Goal: Task Accomplishment & Management: Complete application form

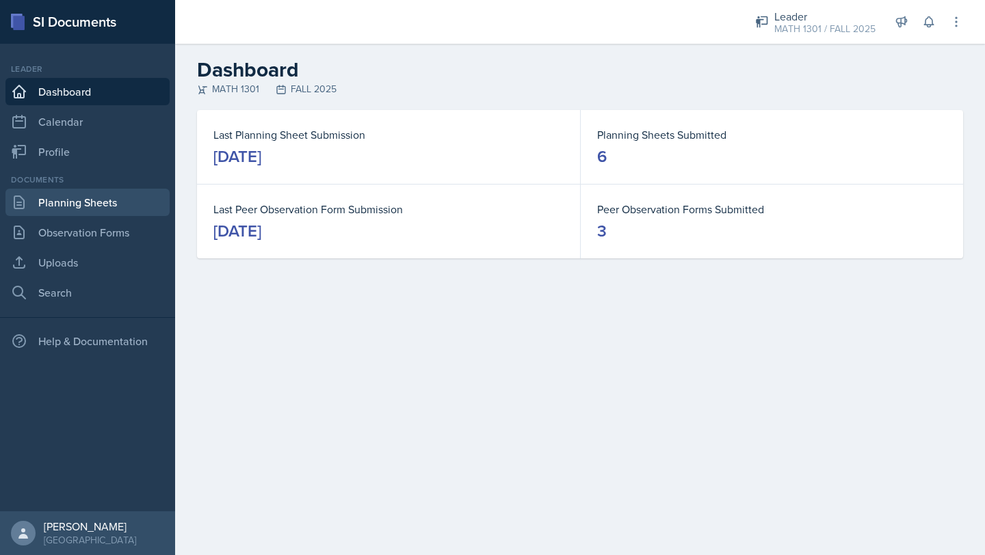
click at [85, 205] on link "Planning Sheets" at bounding box center [87, 202] width 164 height 27
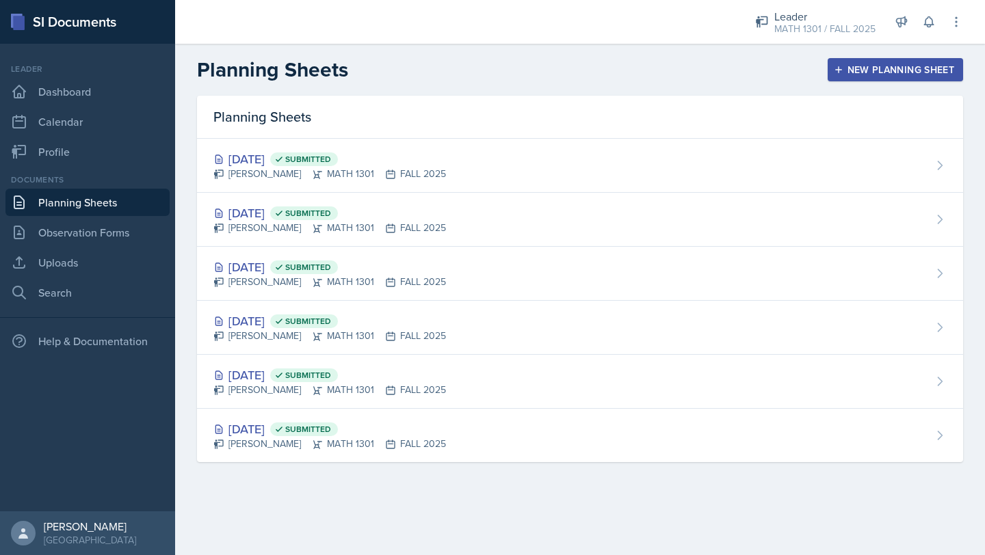
click at [845, 71] on div "New Planning Sheet" at bounding box center [895, 69] width 118 height 11
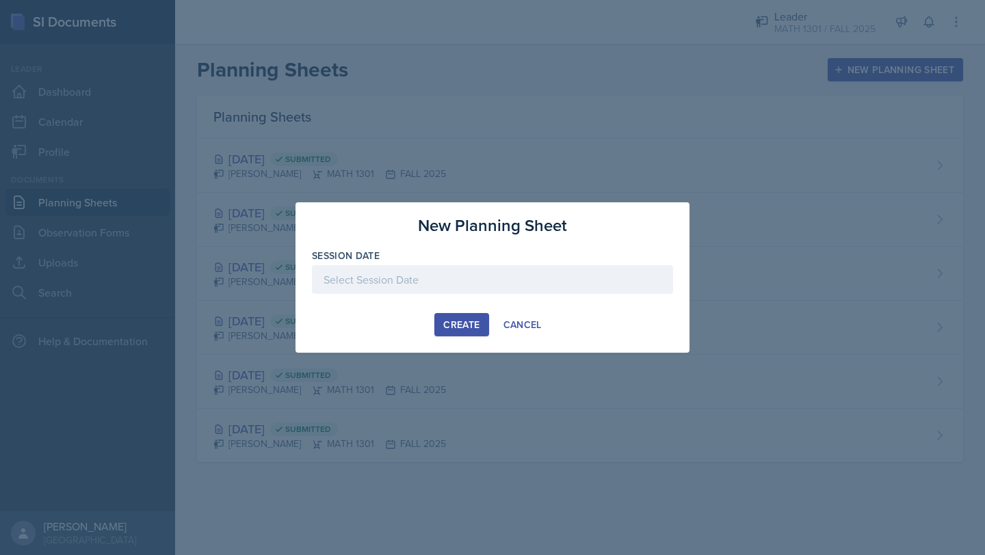
click at [408, 263] on div "Session Date" at bounding box center [492, 278] width 361 height 59
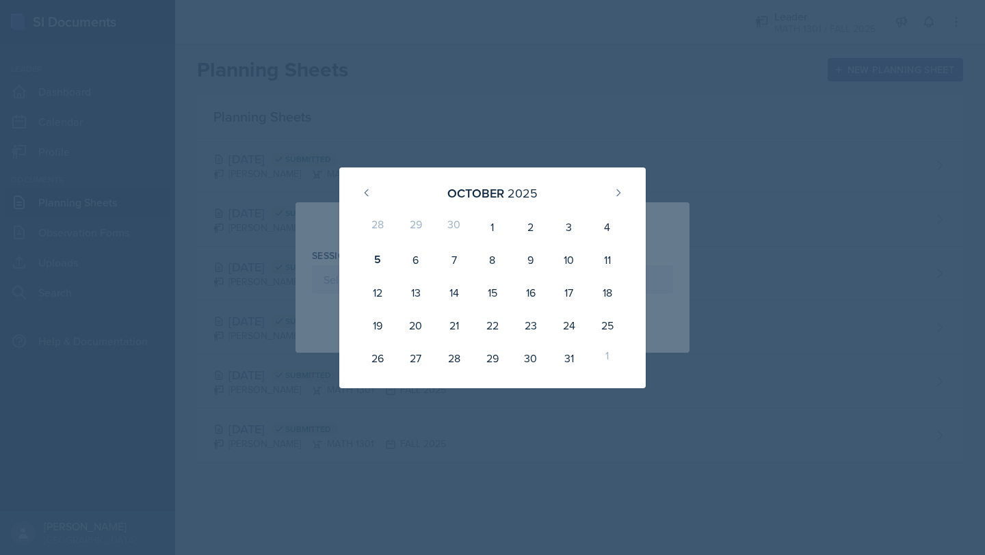
click at [429, 140] on div at bounding box center [492, 277] width 985 height 555
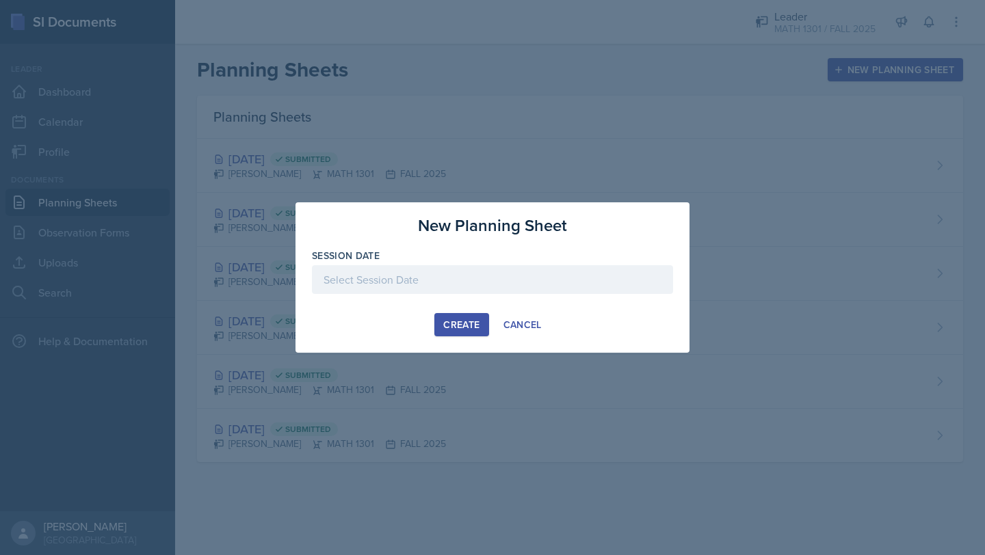
click at [386, 281] on div at bounding box center [492, 279] width 361 height 29
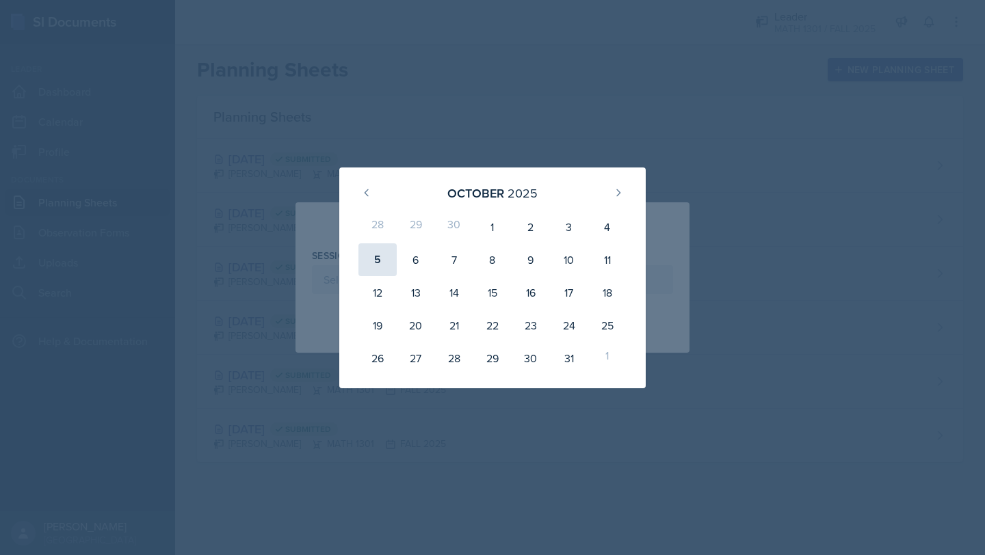
click at [372, 254] on div "5" at bounding box center [377, 259] width 38 height 33
type input "[DATE]"
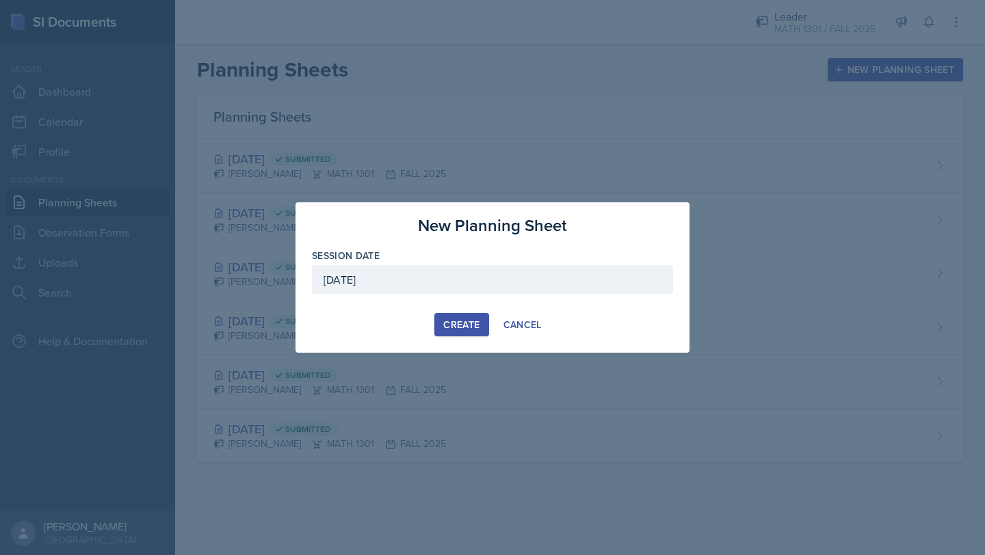
click at [451, 313] on button "Create" at bounding box center [461, 324] width 54 height 23
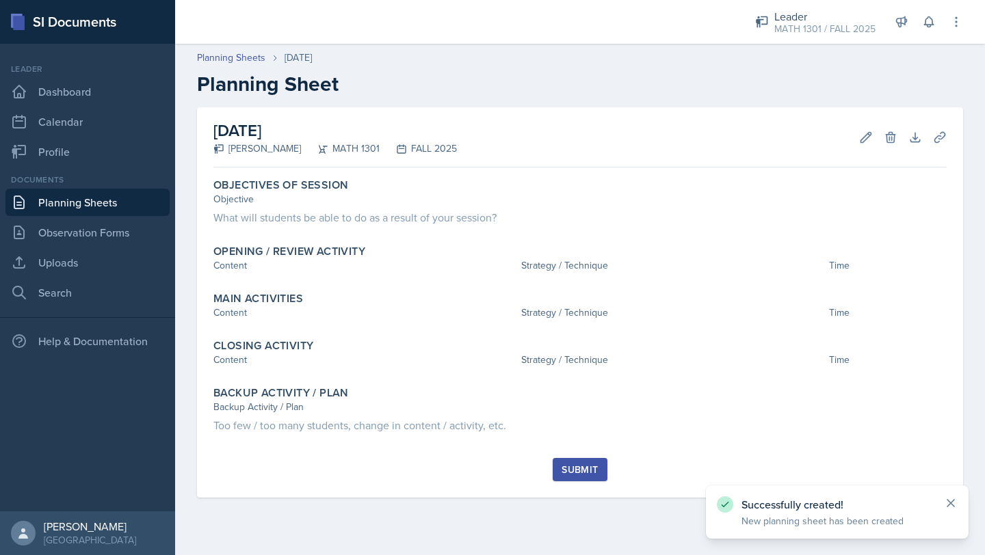
click at [954, 506] on icon at bounding box center [950, 503] width 7 height 7
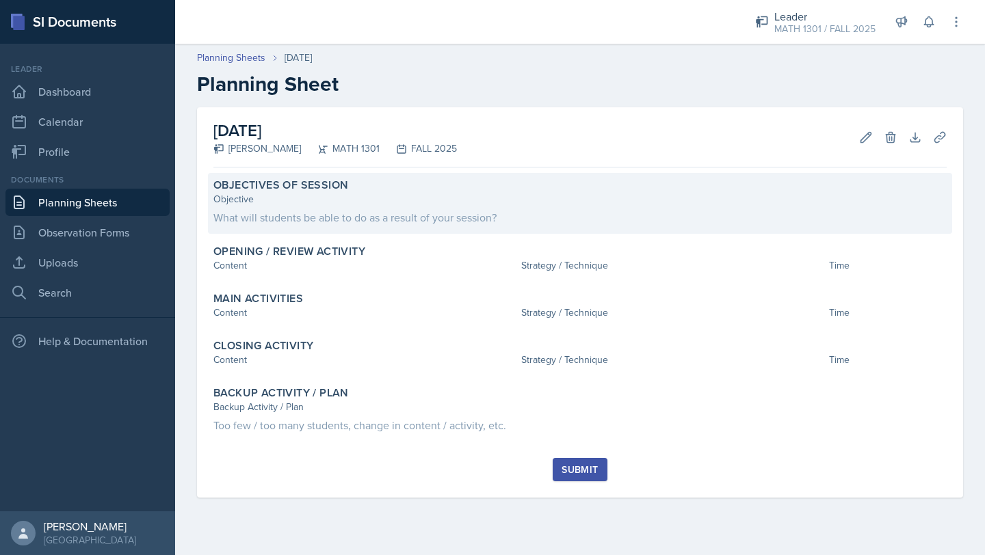
click at [272, 224] on div "What will students be able to do as a result of your session?" at bounding box center [579, 217] width 733 height 16
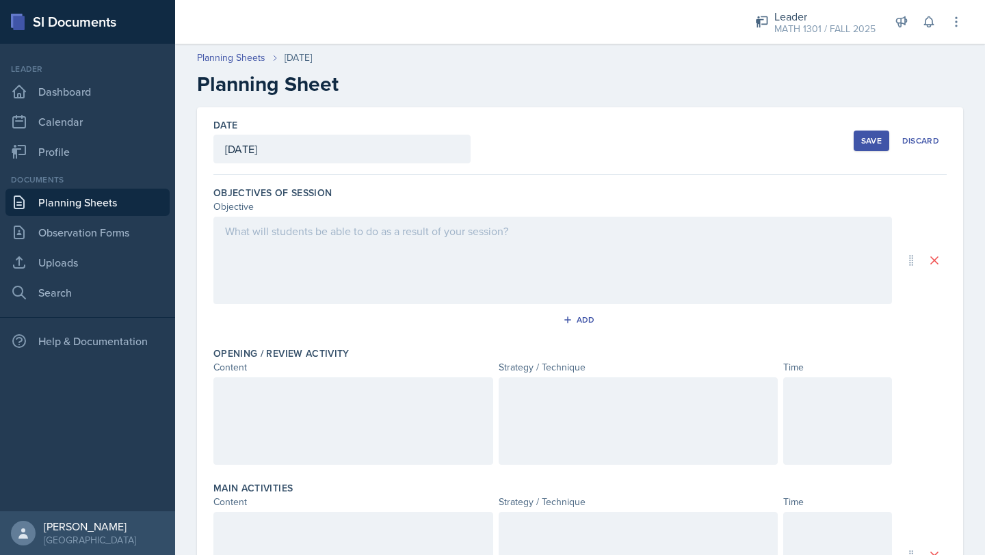
click at [304, 263] on div at bounding box center [552, 261] width 678 height 88
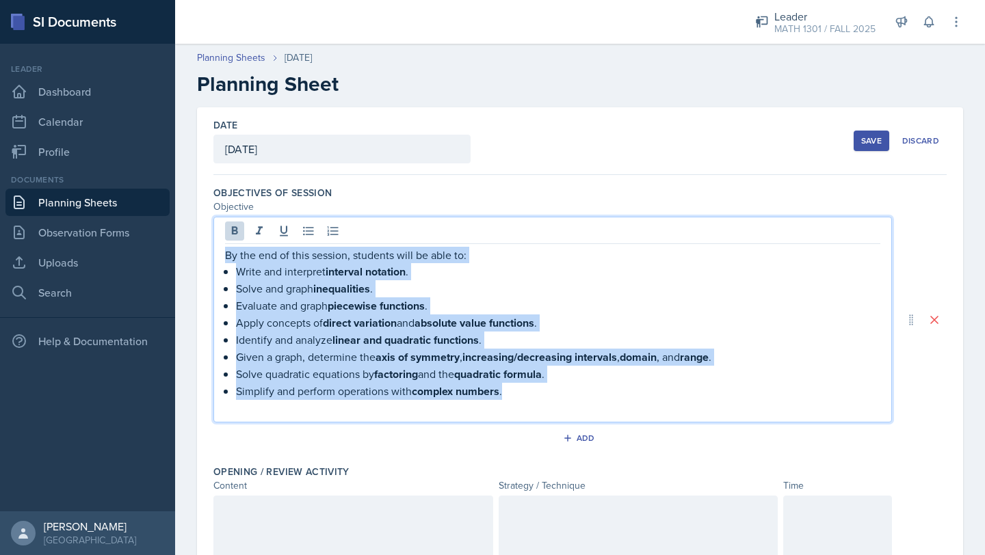
drag, startPoint x: 518, startPoint y: 393, endPoint x: 471, endPoint y: 220, distance: 178.7
click at [471, 220] on div "By the end of this session, students will be able to: Write and interpret inter…" at bounding box center [552, 320] width 678 height 206
click at [238, 232] on icon at bounding box center [235, 231] width 14 height 14
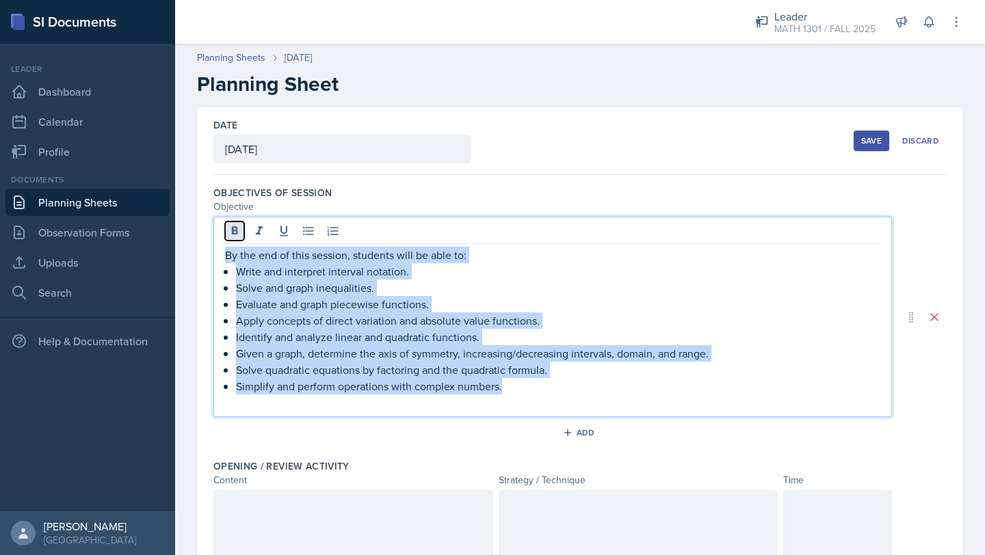
click at [239, 233] on icon at bounding box center [235, 231] width 14 height 14
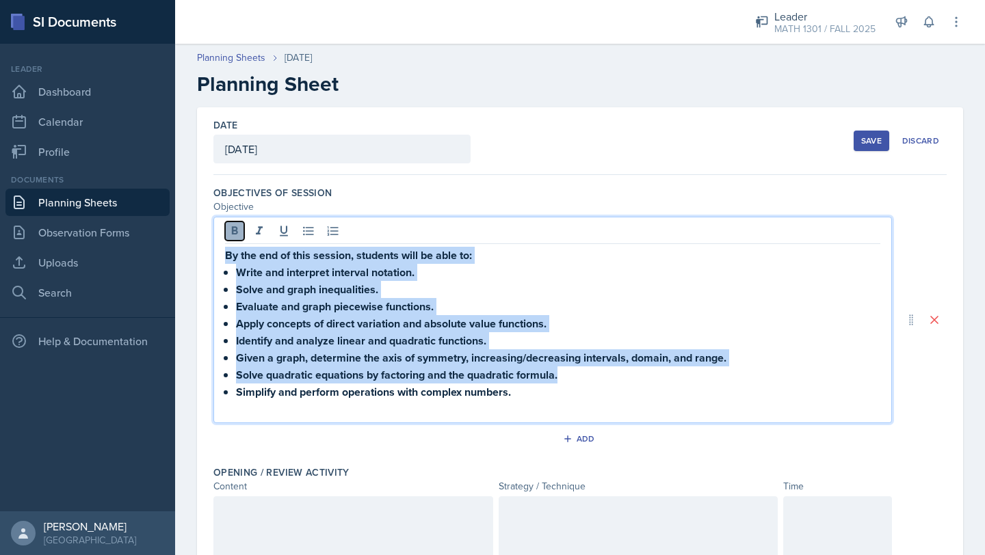
click at [236, 233] on icon at bounding box center [235, 230] width 6 height 8
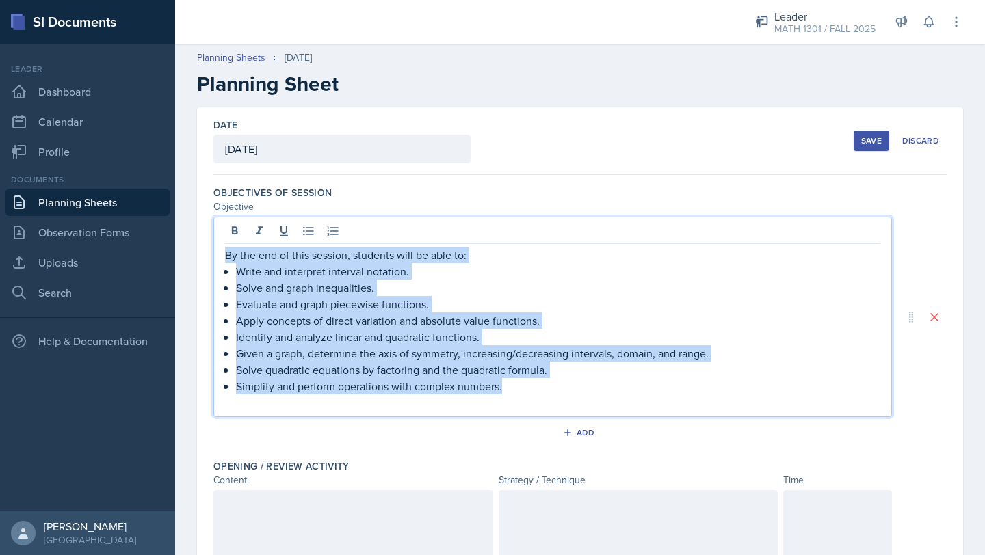
click at [408, 324] on p "Apply concepts of direct variation and absolute value functions." at bounding box center [558, 321] width 644 height 16
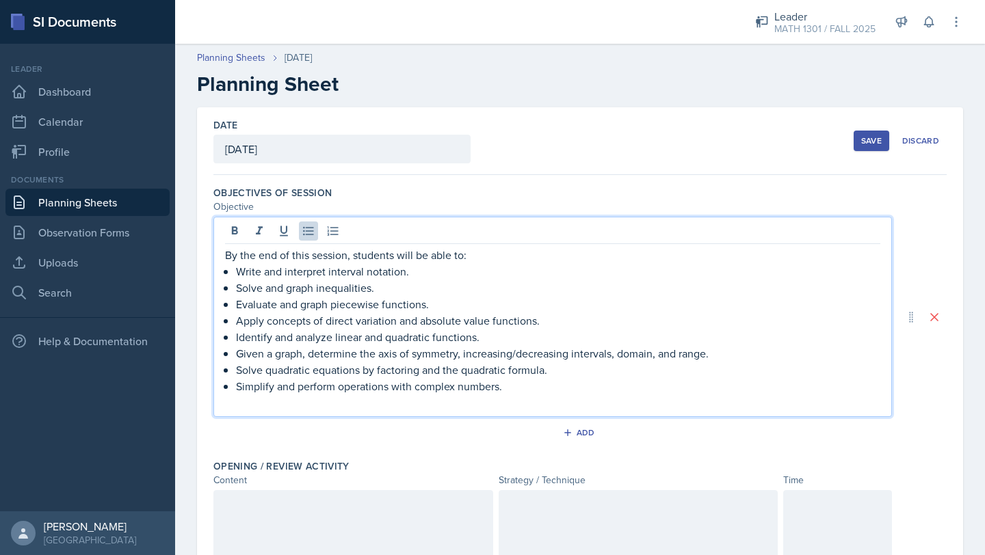
click at [409, 276] on p "Write and interpret interval notation." at bounding box center [558, 271] width 644 height 16
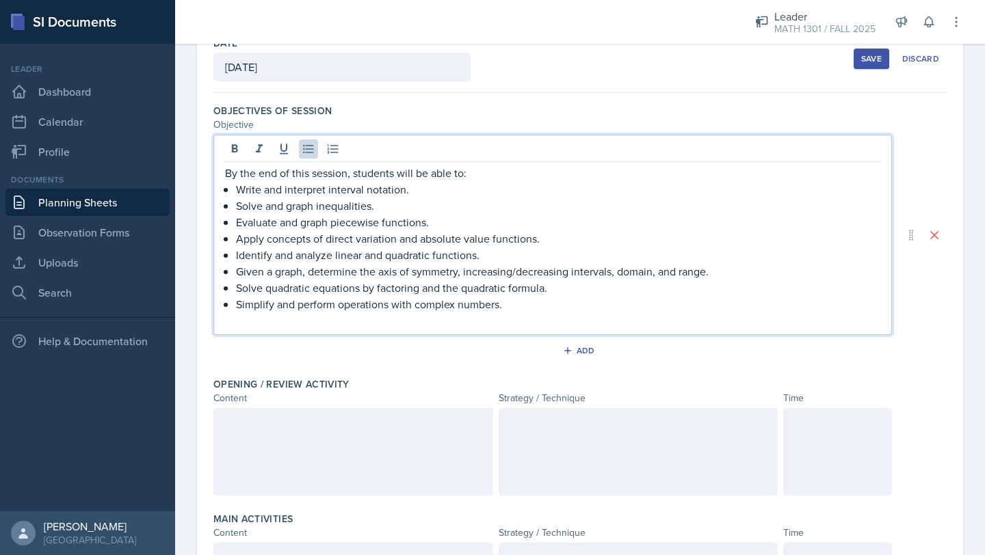
click at [884, 49] on button "Save" at bounding box center [872, 59] width 36 height 21
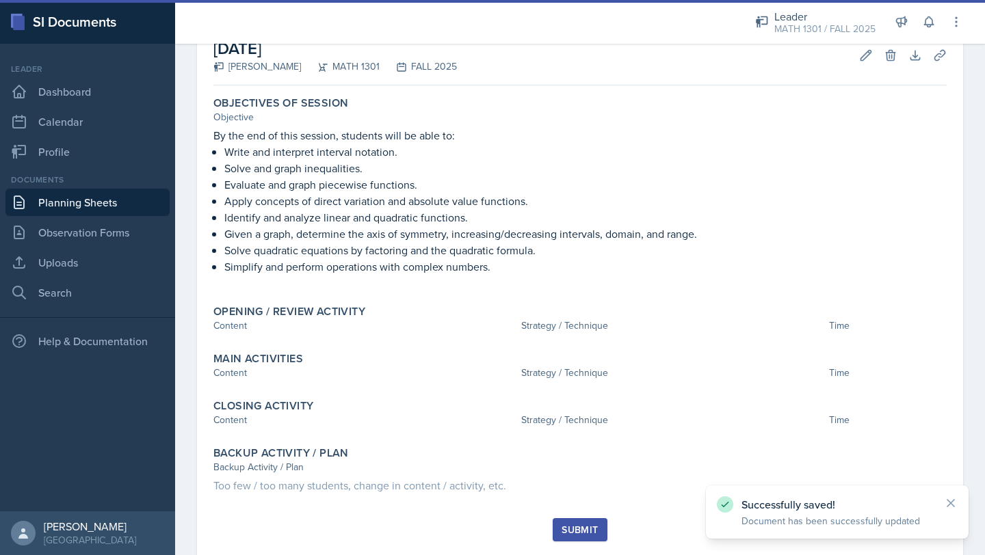
scroll to position [88, 0]
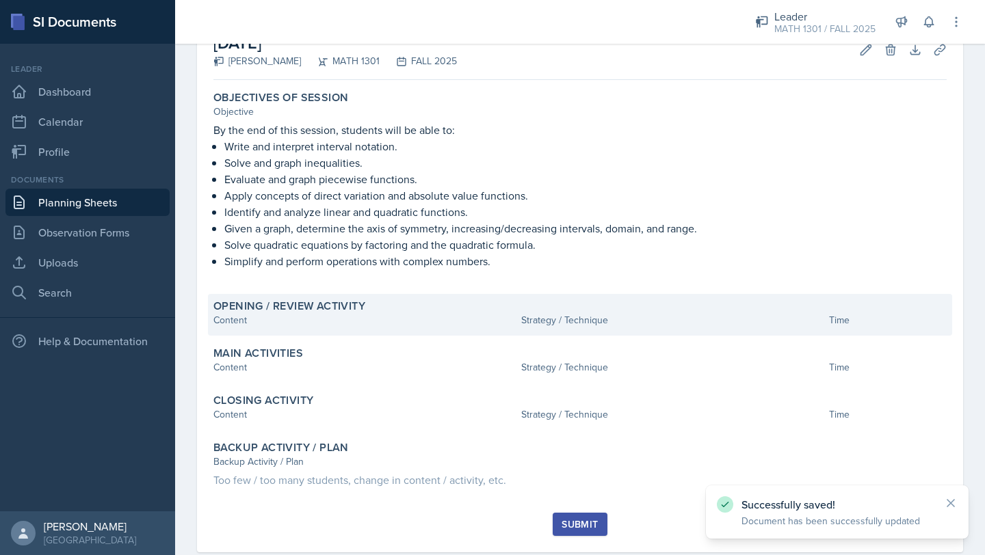
click at [359, 317] on div "Content" at bounding box center [364, 320] width 302 height 14
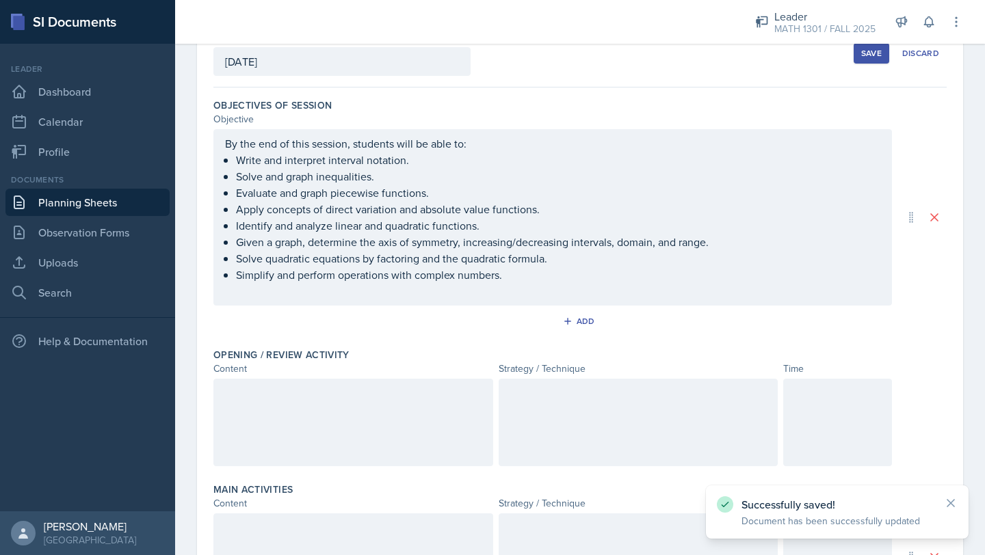
scroll to position [82, 0]
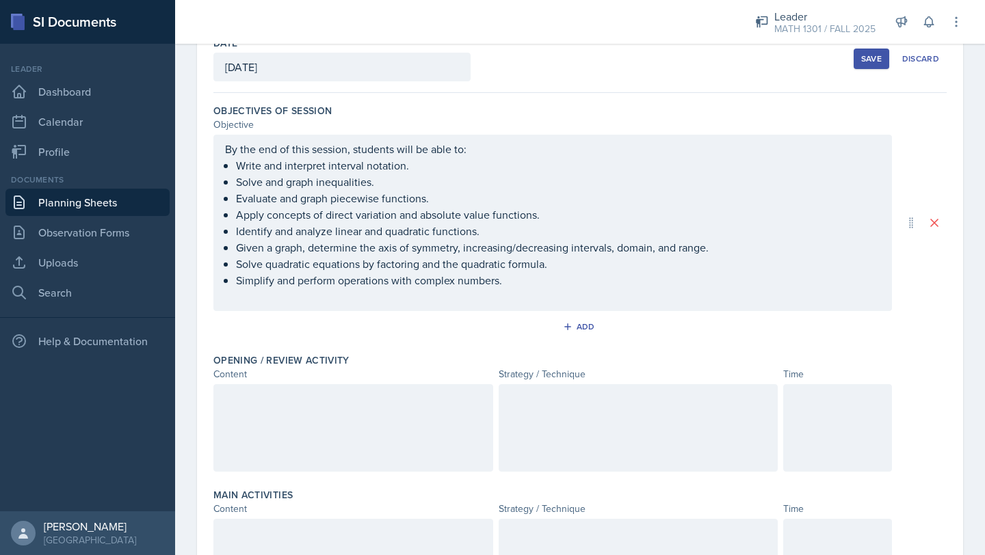
click at [290, 419] on div at bounding box center [353, 428] width 280 height 88
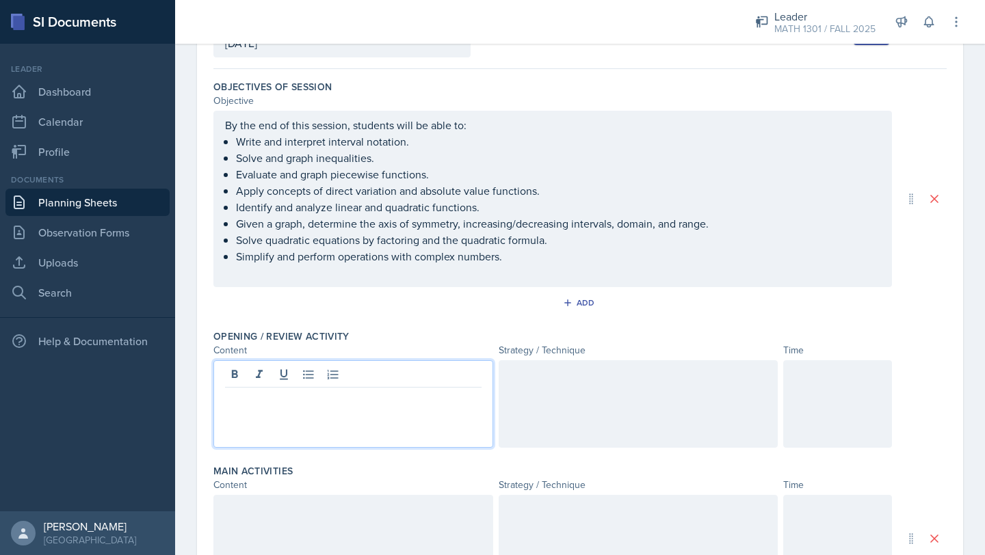
click at [235, 400] on p at bounding box center [353, 399] width 256 height 16
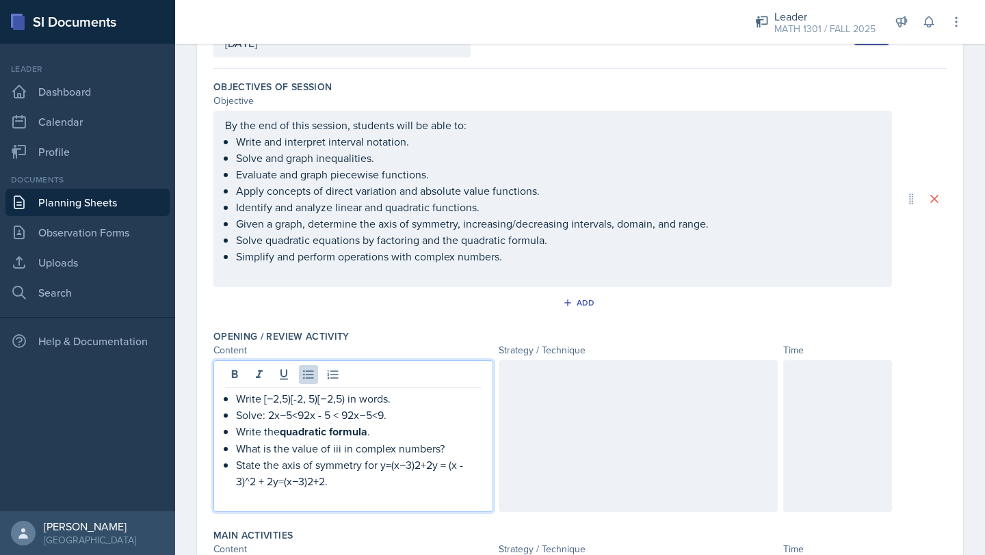
click at [326, 433] on strong "quadratic formula" at bounding box center [324, 432] width 88 height 16
drag, startPoint x: 433, startPoint y: 435, endPoint x: 282, endPoint y: 436, distance: 151.2
click at [282, 436] on p "Write the quadratic eqaution formula ." at bounding box center [359, 431] width 246 height 17
click at [237, 378] on icon at bounding box center [235, 375] width 14 height 14
click at [344, 493] on p at bounding box center [353, 497] width 256 height 16
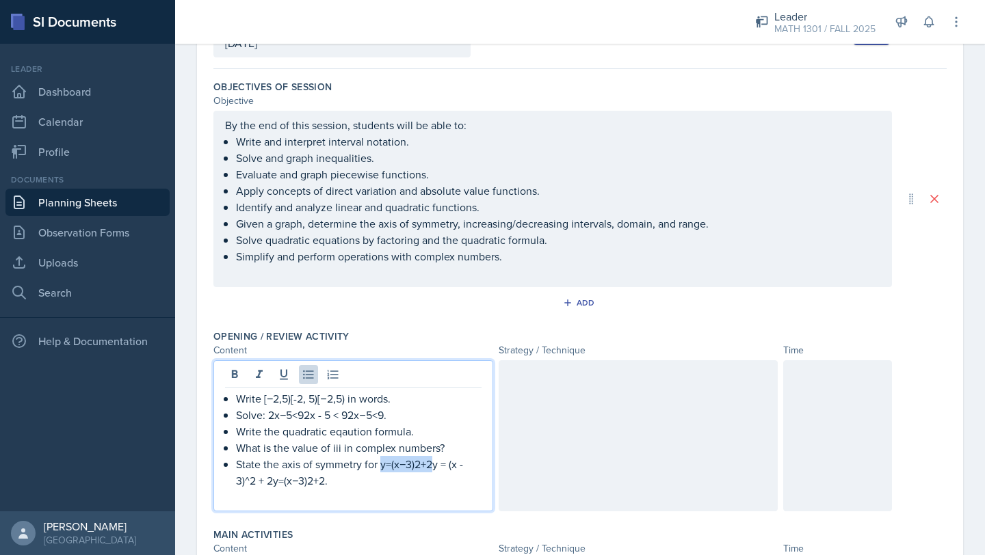
drag, startPoint x: 432, startPoint y: 467, endPoint x: 380, endPoint y: 467, distance: 52.0
click at [380, 467] on p "State the axis of symmetry for y=(x−3)2+2y = (x - 3)^2 + 2y=(x−3)2+2." at bounding box center [359, 472] width 246 height 33
drag, startPoint x: 453, startPoint y: 469, endPoint x: 462, endPoint y: 482, distance: 16.1
click at [462, 482] on p "State the axis of symmetry for y = (x - 3)^2 + 2y=(x−3)2+2." at bounding box center [359, 472] width 246 height 33
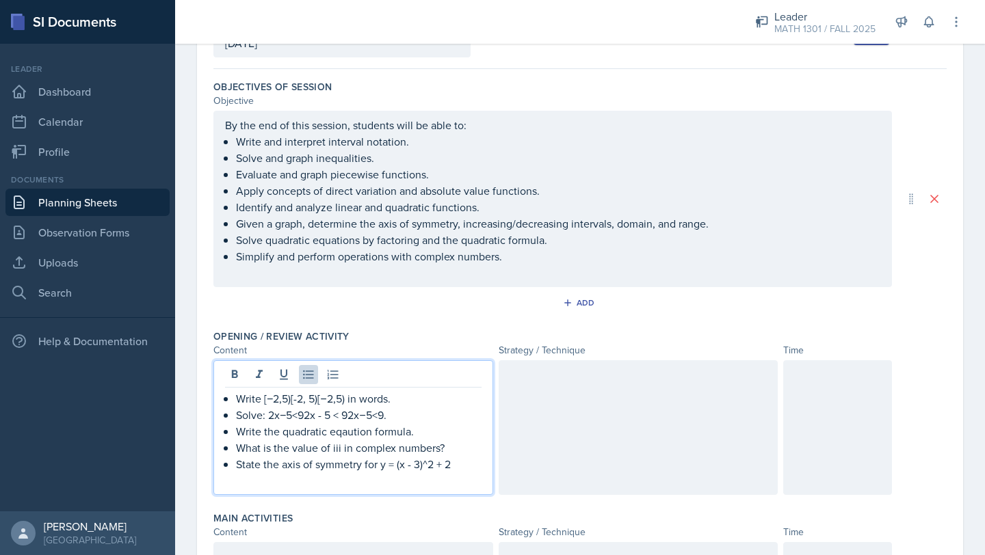
click at [341, 449] on p "What is the value of iii in complex numbers?" at bounding box center [359, 448] width 246 height 16
click at [353, 434] on p "Write the quadratic eqaution formula." at bounding box center [359, 431] width 246 height 16
click at [347, 401] on p "Write [−2,5)[-2, 5)[−2,5) in words." at bounding box center [359, 399] width 246 height 16
drag, startPoint x: 263, startPoint y: 402, endPoint x: 237, endPoint y: 399, distance: 26.2
click at [237, 399] on p "Write [−2,5)[-2, 5)[−2,5) in words." at bounding box center [359, 399] width 246 height 16
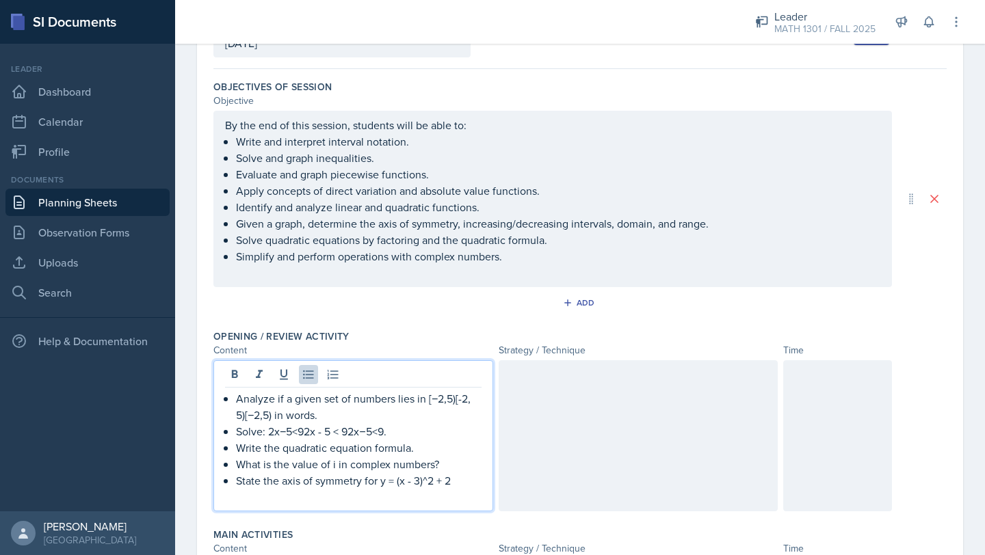
click at [274, 413] on p "Analyze if a given set of numbers lies in [−2,5)[-2, 5)[−2,5) in words." at bounding box center [359, 407] width 246 height 33
click at [306, 432] on p "Solve: 2x−5<92x - 5 < 92x−5<9." at bounding box center [359, 431] width 246 height 16
click at [356, 437] on p "Solve: 2x - 5 < 92x−5<9." at bounding box center [359, 431] width 246 height 16
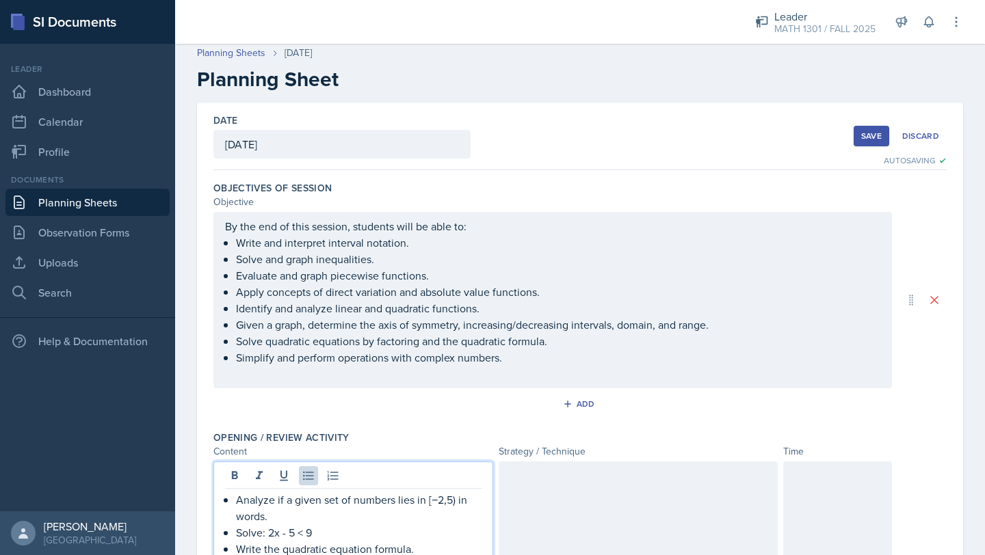
scroll to position [0, 0]
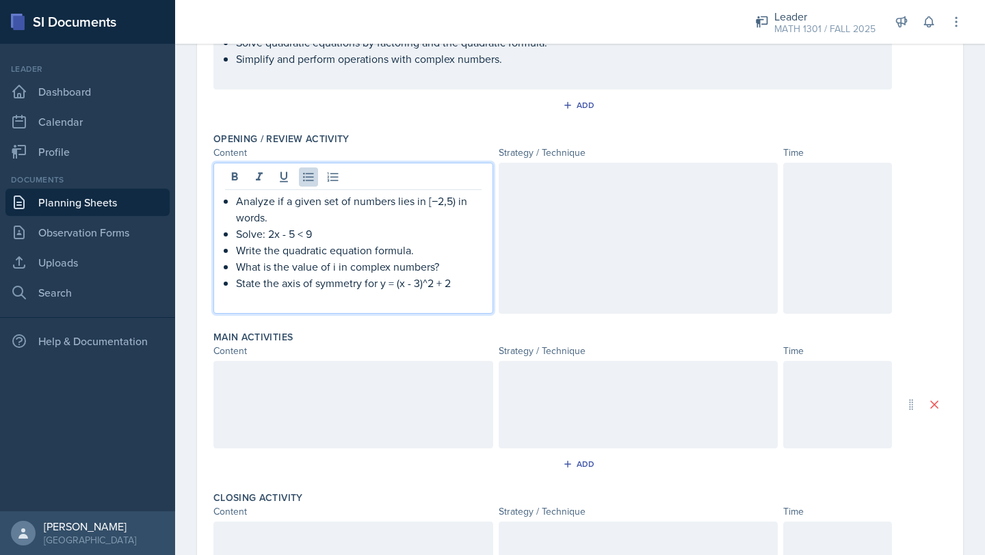
click at [548, 203] on div at bounding box center [639, 238] width 280 height 151
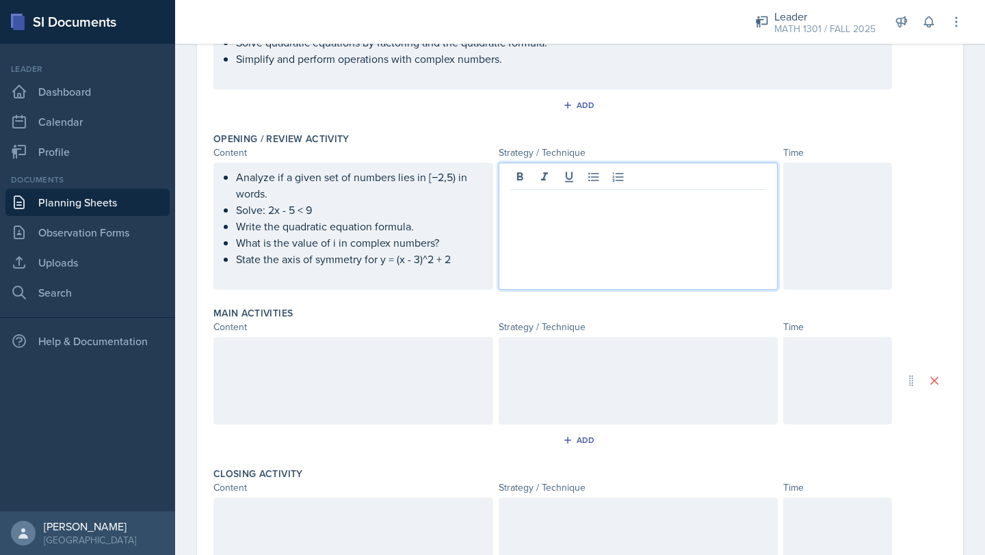
scroll to position [328, 0]
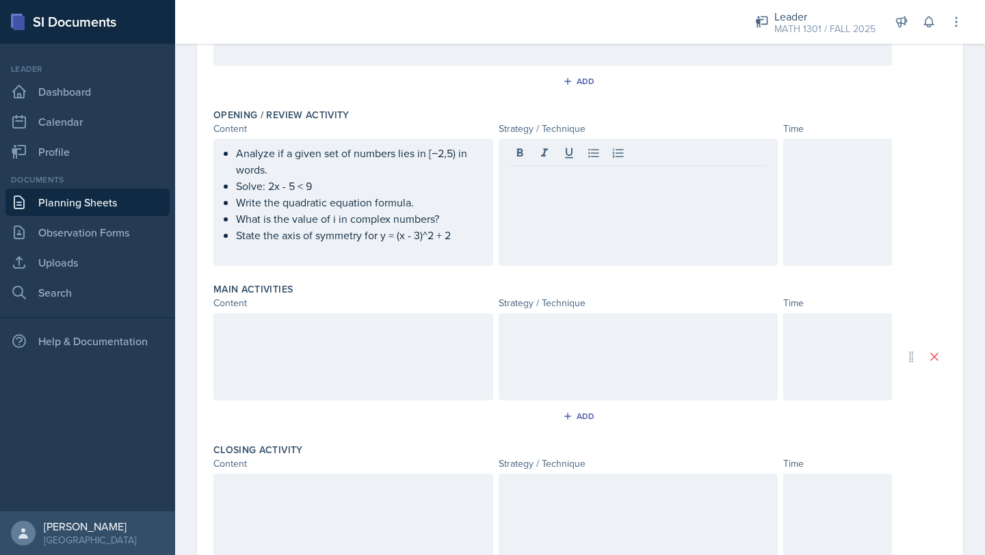
click at [568, 225] on div at bounding box center [639, 202] width 280 height 127
click at [860, 179] on div at bounding box center [837, 202] width 109 height 127
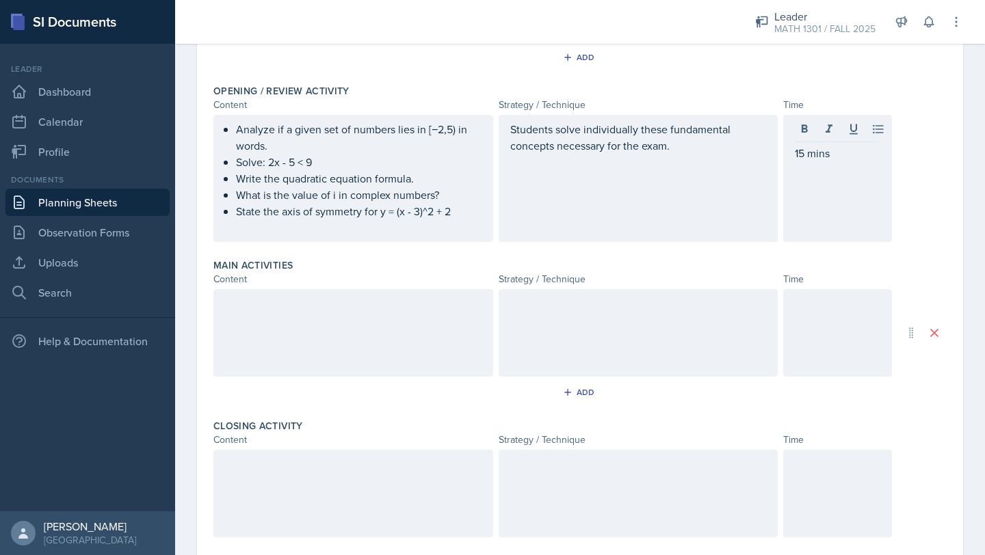
click at [430, 315] on div at bounding box center [353, 333] width 280 height 88
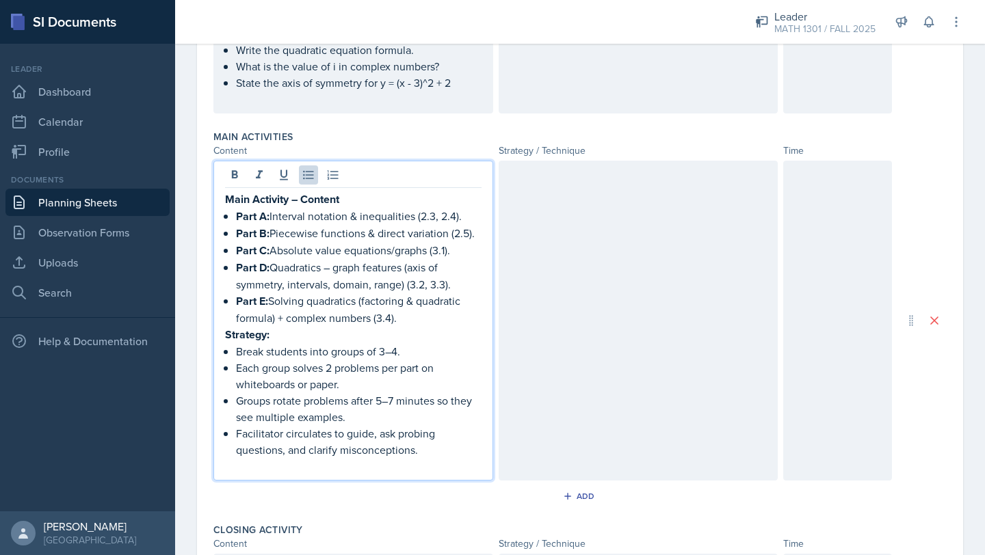
scroll to position [484, 0]
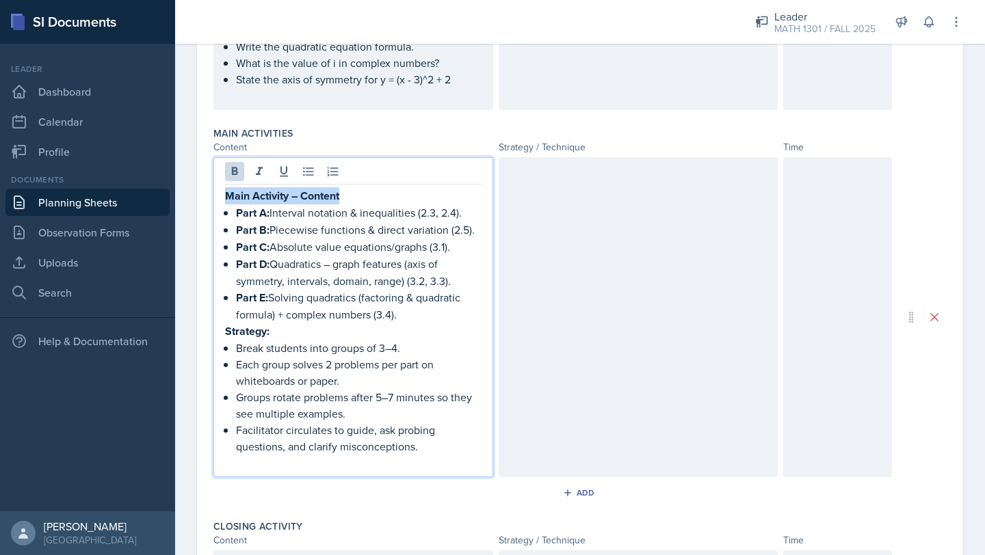
drag, startPoint x: 357, startPoint y: 201, endPoint x: 186, endPoint y: 199, distance: 171.0
click at [186, 199] on div "Date [DATE] [DATE] 28 29 30 1 2 3 4 5 6 7 8 9 10 11 12 13 14 15 16 17 18 19 20 …" at bounding box center [580, 226] width 810 height 1204
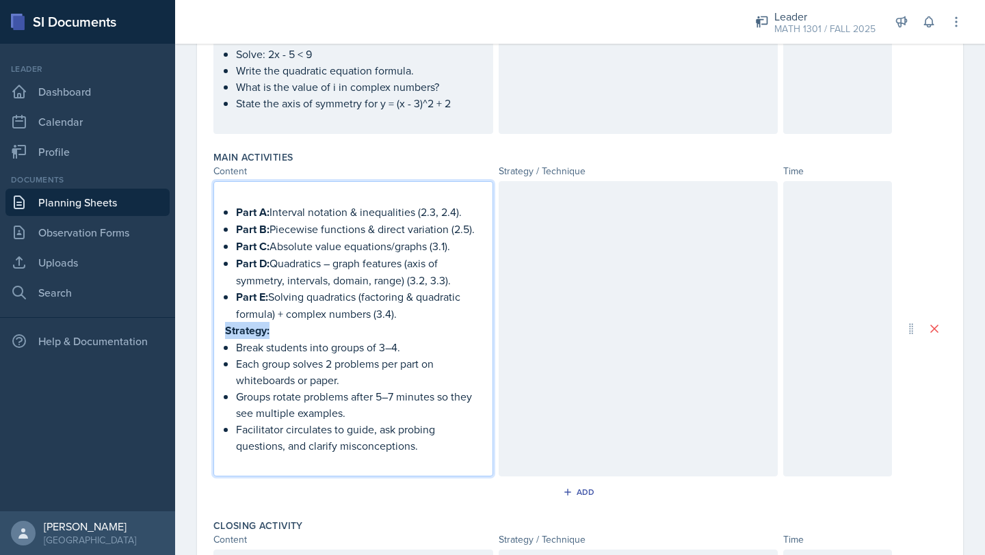
drag, startPoint x: 274, startPoint y: 334, endPoint x: 196, endPoint y: 331, distance: 77.4
click at [197, 331] on div "Date [DATE] [DATE] 28 29 30 1 2 3 4 5 6 7 8 9 10 11 12 13 14 15 16 17 18 19 20 …" at bounding box center [580, 221] width 766 height 1146
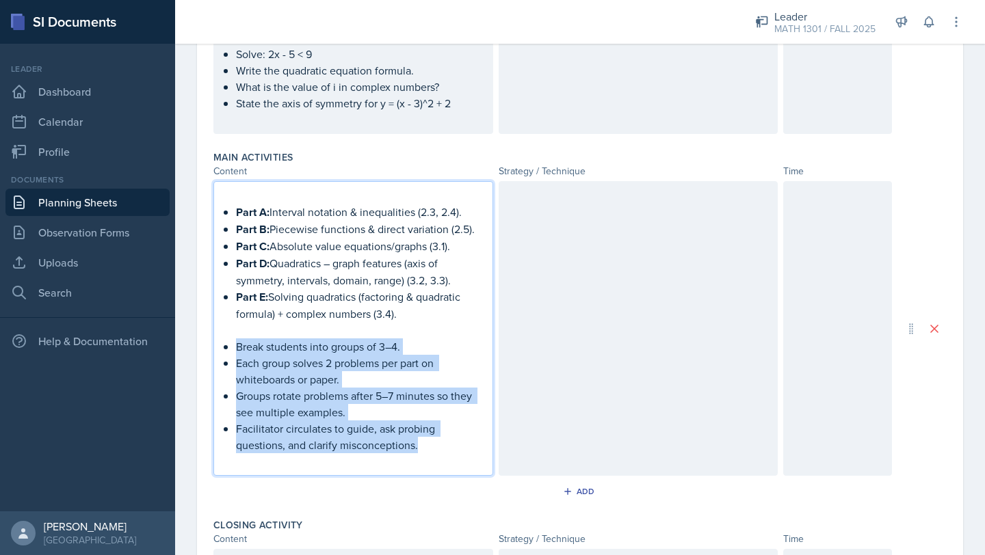
drag, startPoint x: 428, startPoint y: 449, endPoint x: 196, endPoint y: 349, distance: 253.4
click at [196, 349] on div "Date [DATE] [DATE] 28 29 30 1 2 3 4 5 6 7 8 9 10 11 12 13 14 15 16 17 18 19 20 …" at bounding box center [580, 237] width 810 height 1178
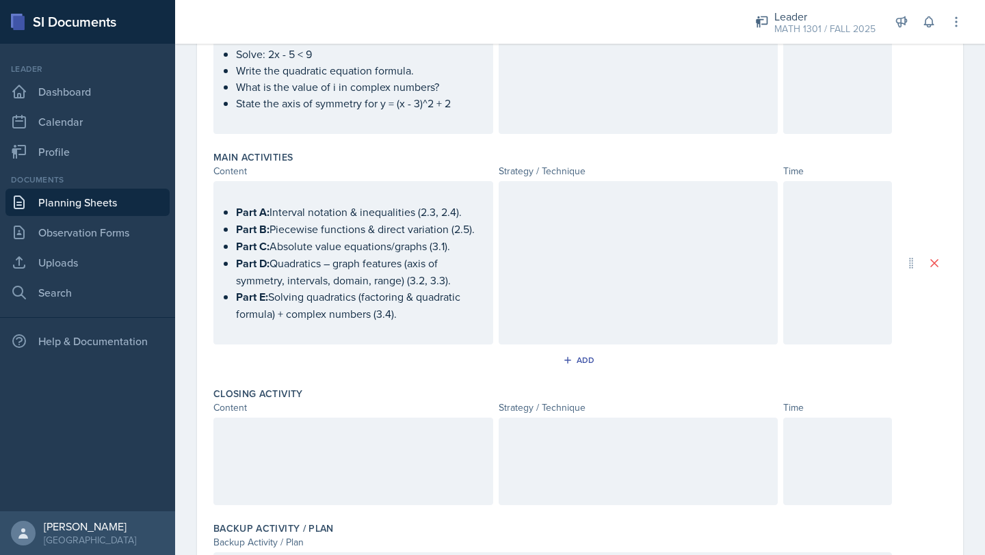
click at [566, 264] on div at bounding box center [639, 262] width 280 height 163
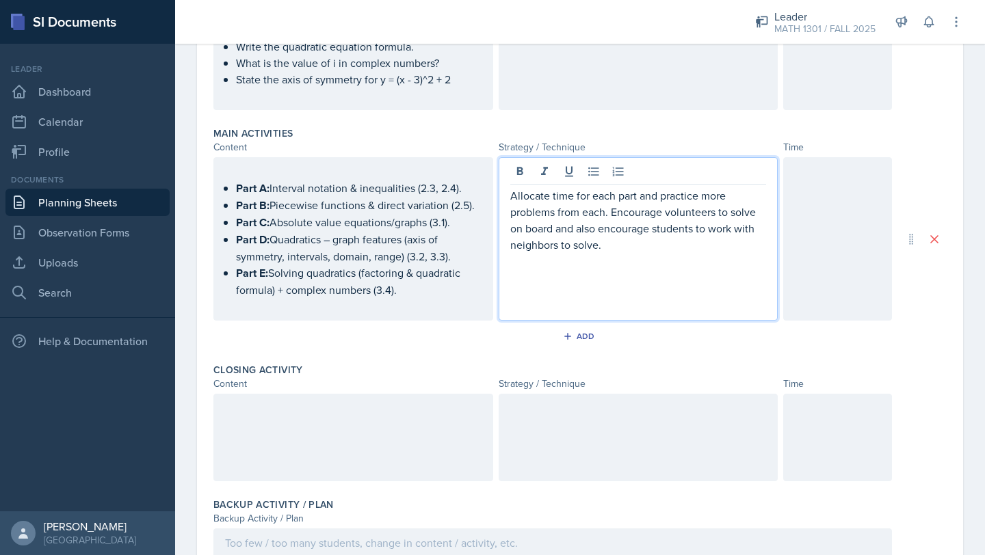
click at [820, 232] on div at bounding box center [837, 238] width 109 height 163
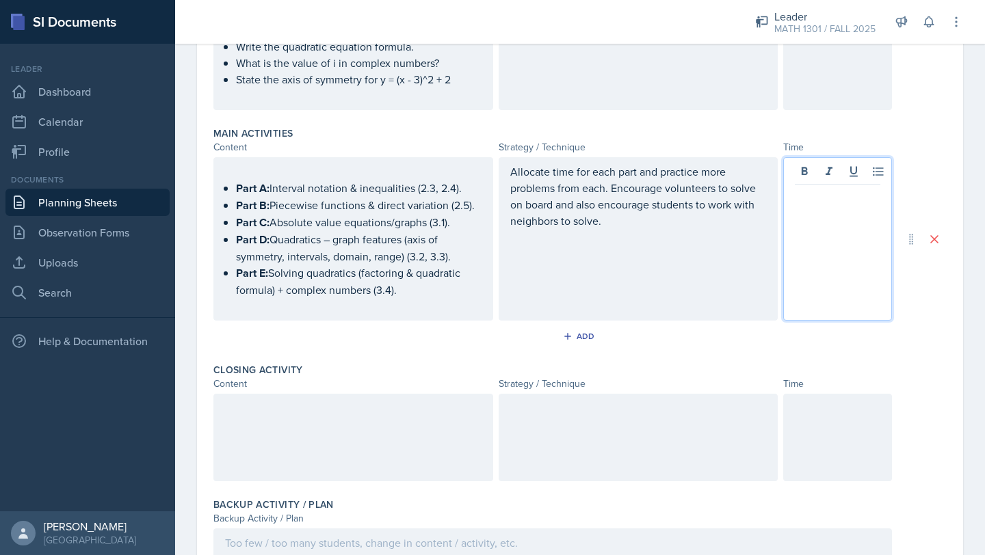
scroll to position [508, 0]
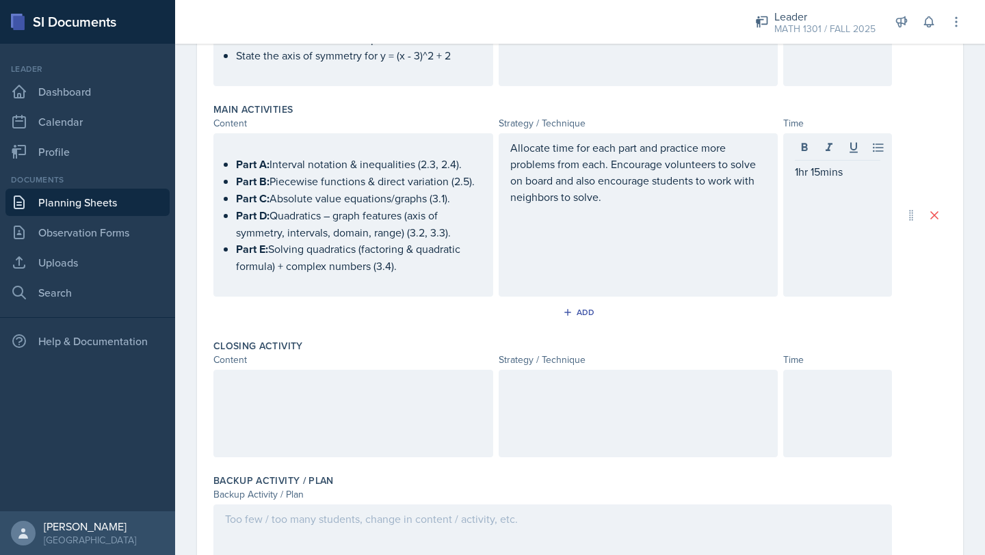
click at [382, 417] on div at bounding box center [353, 414] width 280 height 88
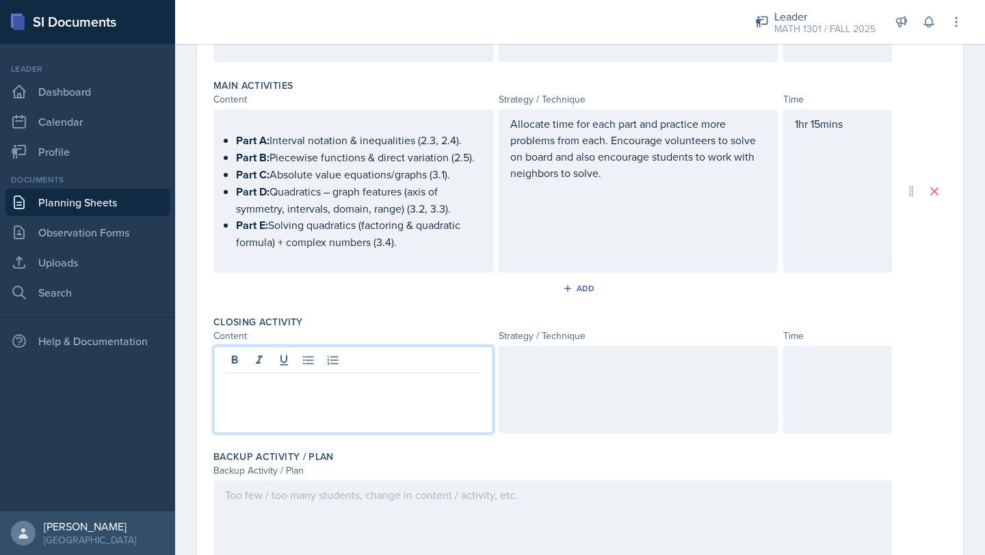
click at [263, 392] on p at bounding box center [353, 384] width 256 height 16
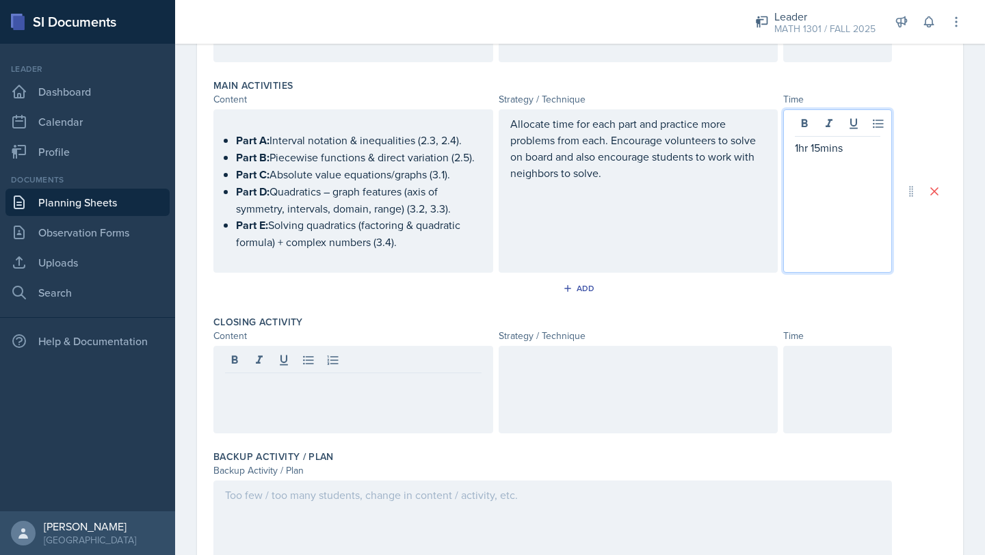
click at [819, 127] on div "1hr 15mins" at bounding box center [837, 190] width 109 height 163
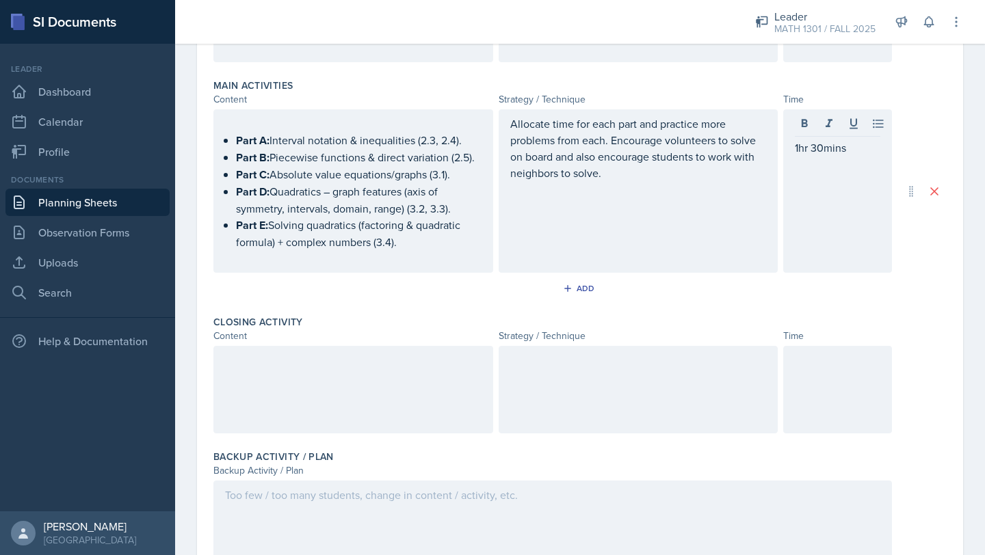
click at [375, 408] on div at bounding box center [353, 390] width 280 height 88
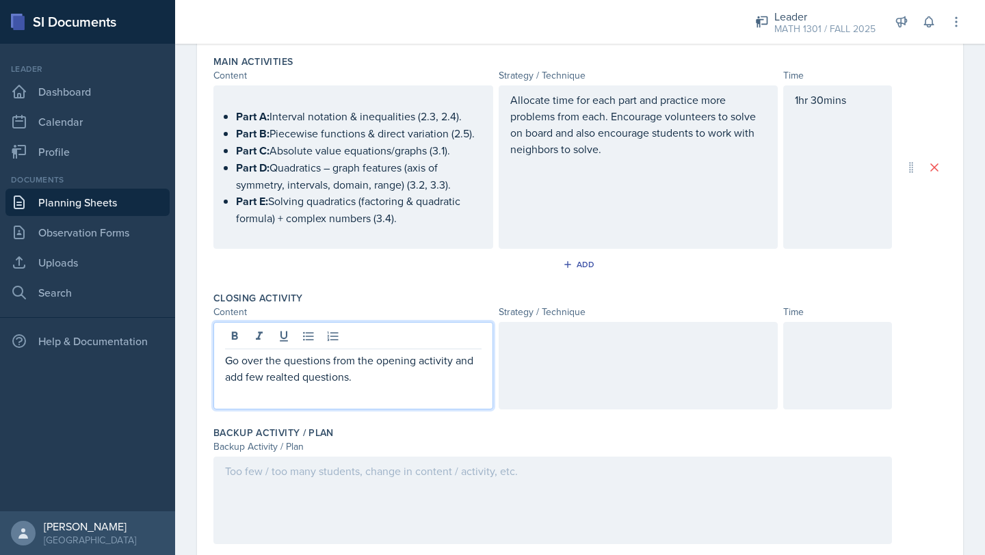
click at [289, 378] on p "Go over the questions from the opening activity and add few realted questions." at bounding box center [353, 368] width 256 height 33
click at [618, 337] on div at bounding box center [639, 366] width 280 height 88
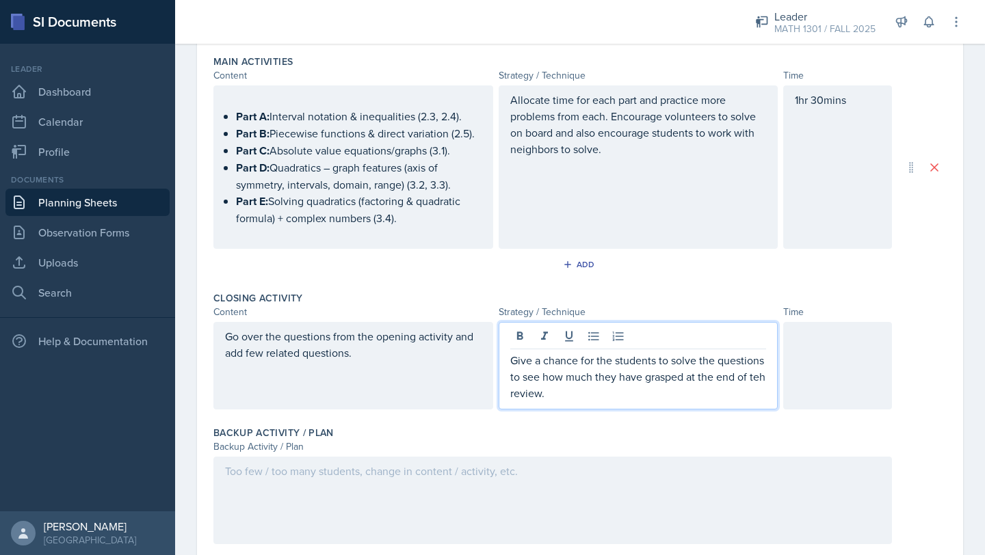
click at [756, 378] on p "Give a chance for the students to solve the questions to see how much they have…" at bounding box center [638, 376] width 256 height 49
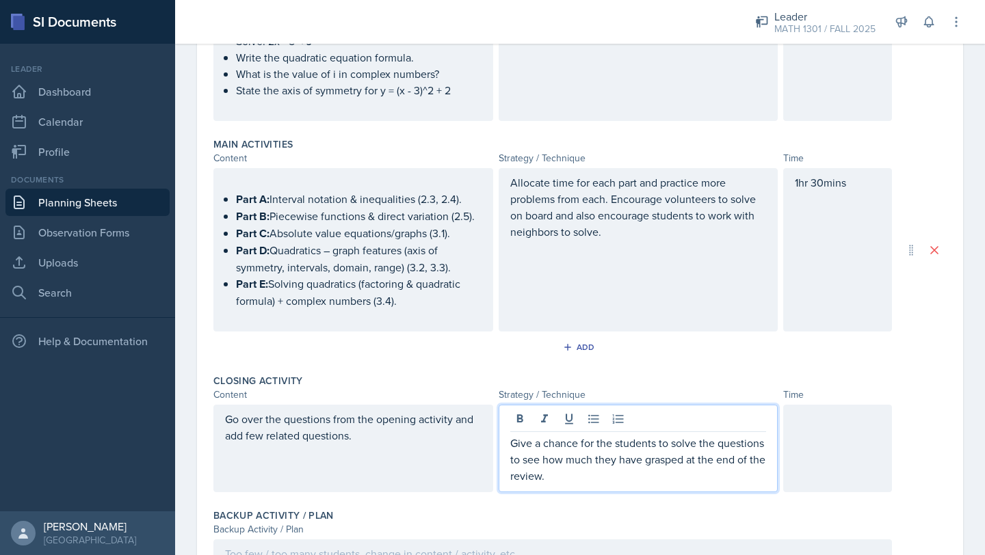
scroll to position [599, 0]
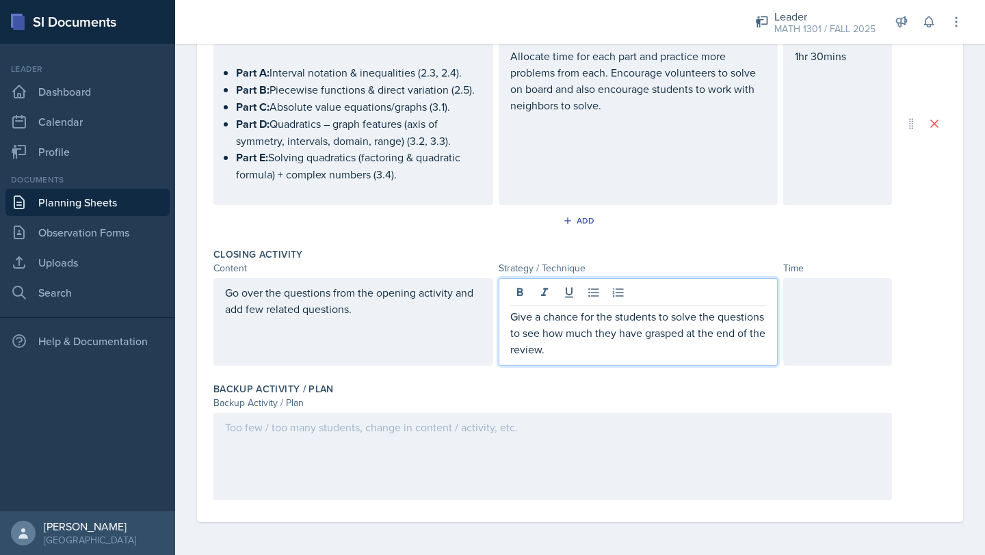
click at [839, 354] on div at bounding box center [837, 322] width 109 height 88
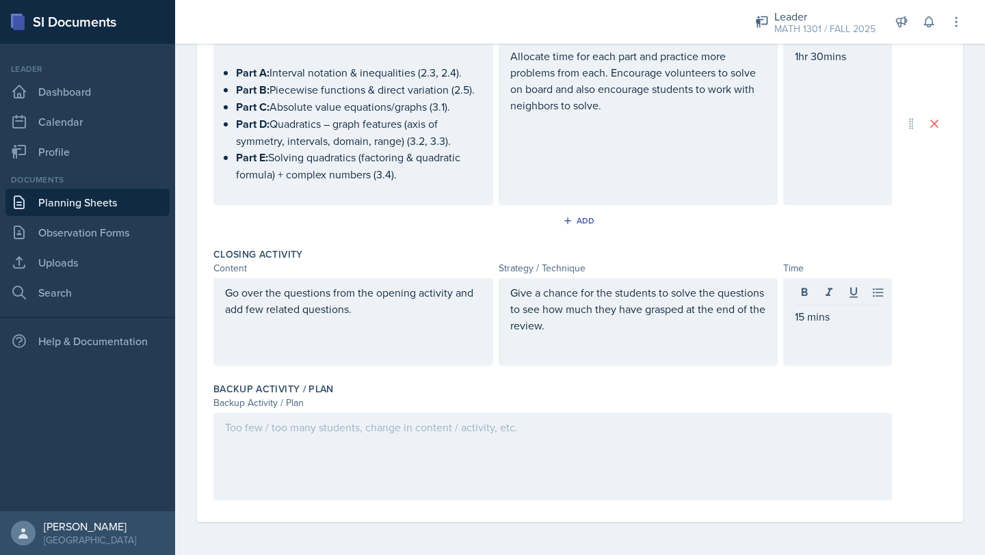
click at [519, 440] on div at bounding box center [552, 457] width 678 height 88
click at [343, 477] on div at bounding box center [552, 457] width 678 height 88
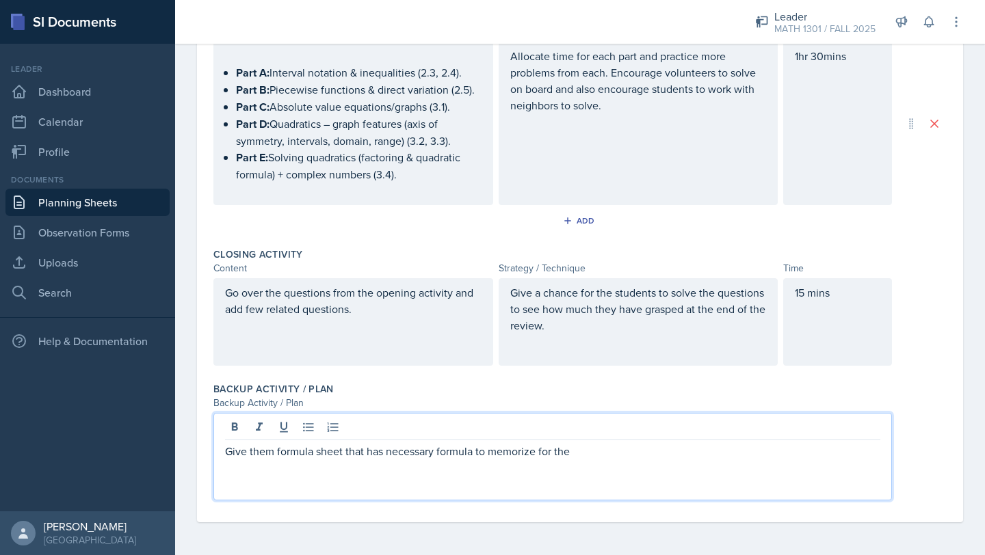
click at [471, 454] on p "Give them formula sheet that has necessary formula to memorize for the" at bounding box center [552, 451] width 655 height 16
click at [588, 458] on p "Give them formula sheet that has necessary formulas to memorize for the" at bounding box center [552, 451] width 655 height 16
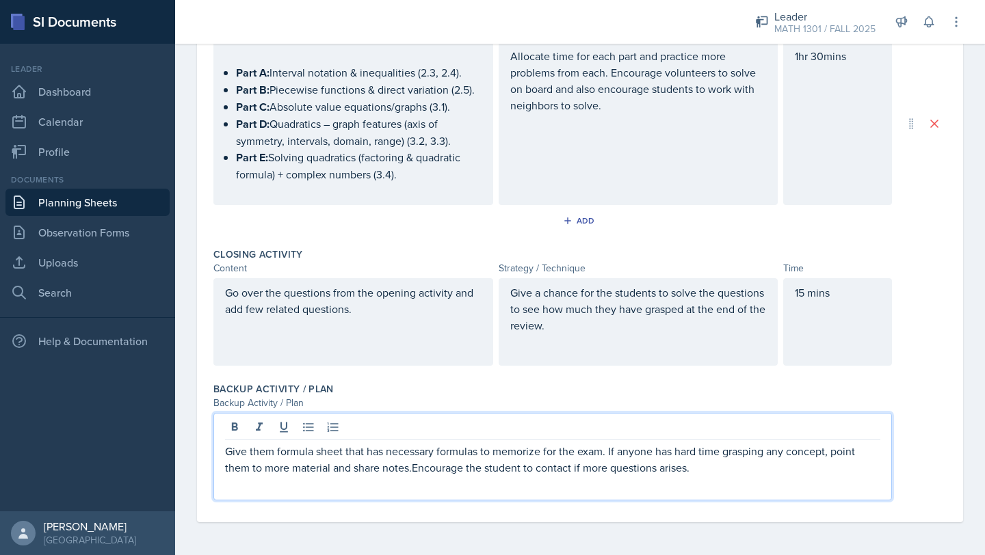
scroll to position [0, 0]
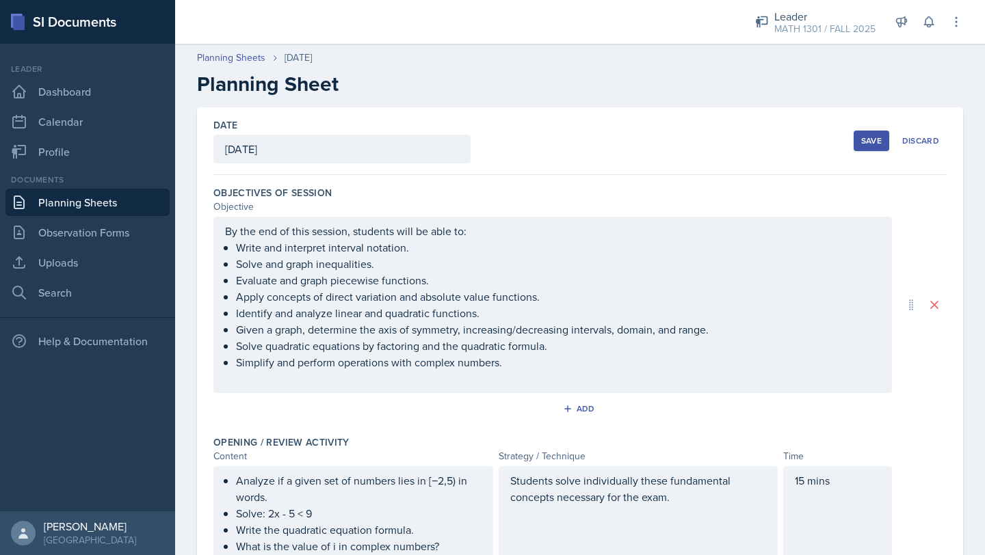
click at [878, 148] on button "Save" at bounding box center [872, 141] width 36 height 21
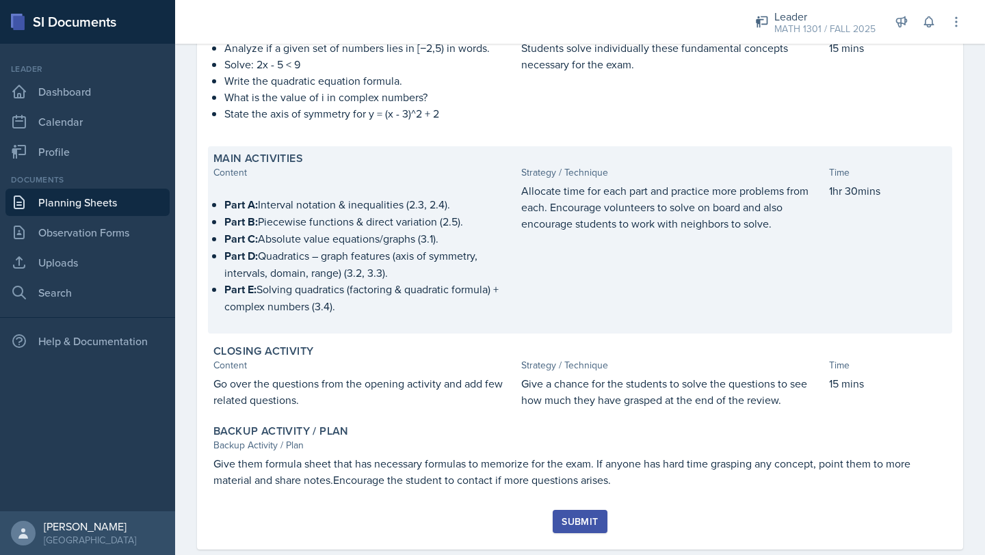
scroll to position [406, 0]
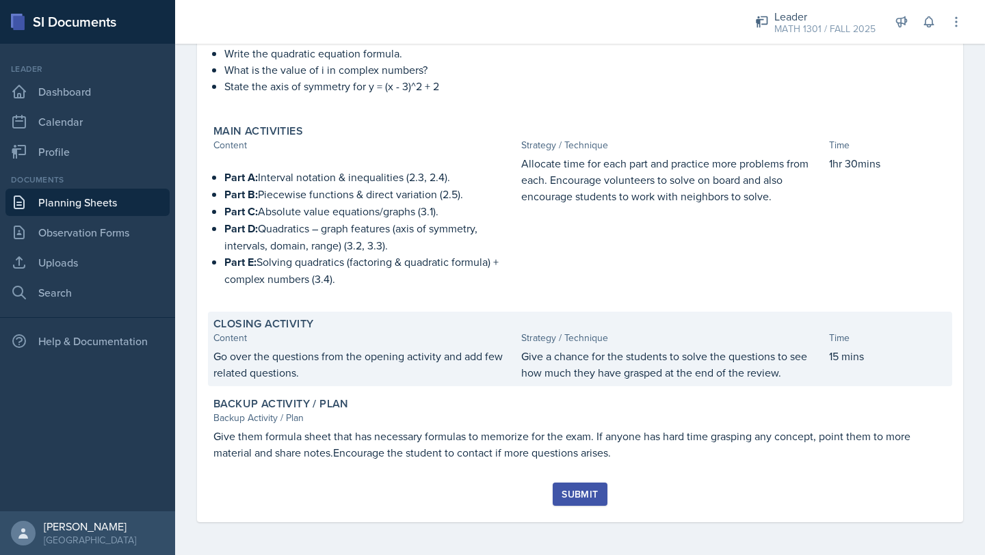
click at [661, 331] on div "Strategy / Technique" at bounding box center [672, 338] width 302 height 14
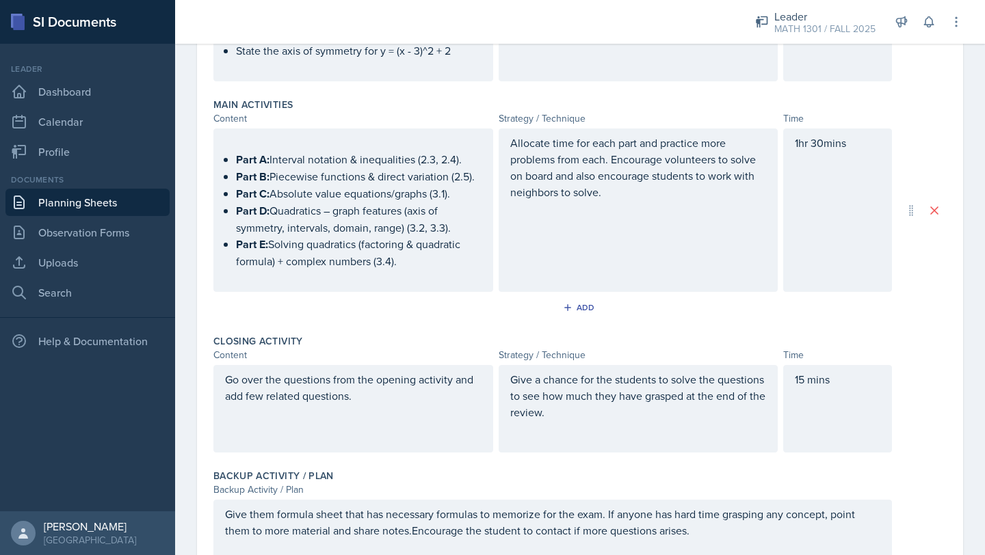
scroll to position [536, 0]
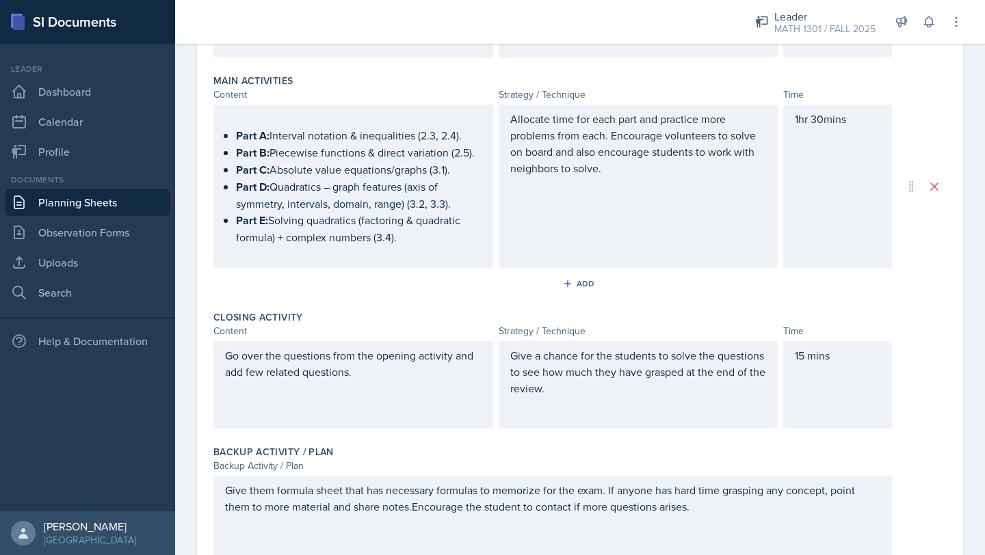
click at [754, 382] on p "Give a chance for the students to solve the questions to see how much they have…" at bounding box center [638, 371] width 256 height 49
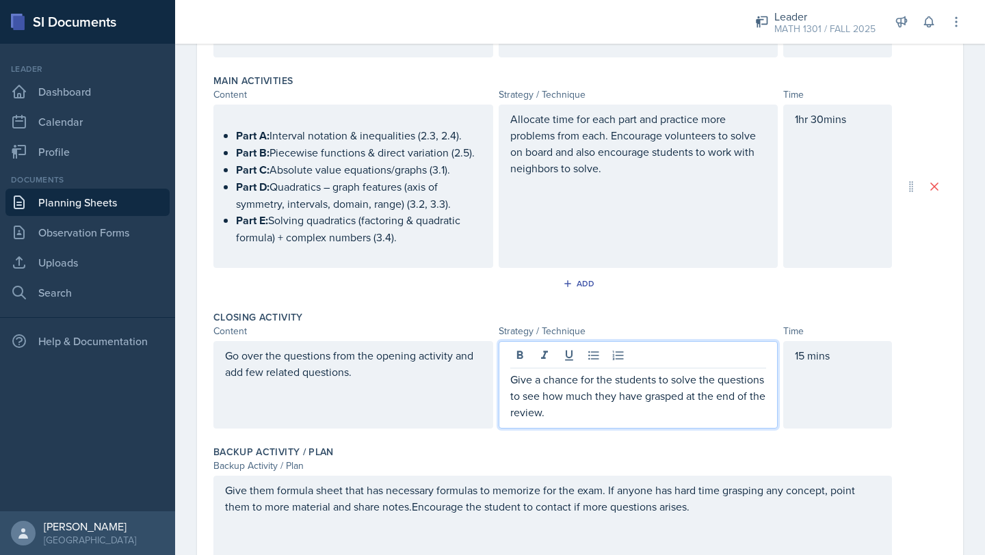
click at [766, 384] on p "Give a chance for the students to solve the questions to see how much they have…" at bounding box center [638, 395] width 256 height 49
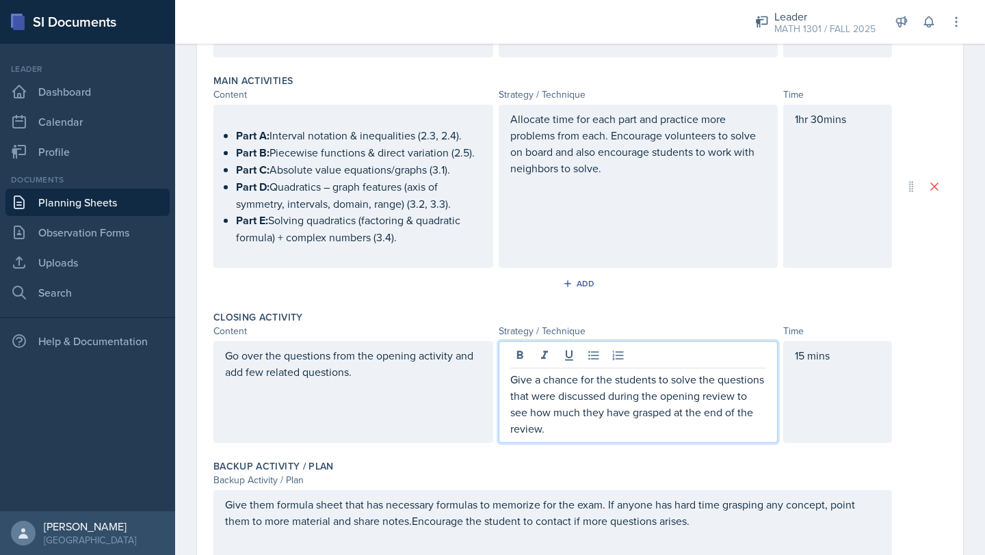
click at [647, 431] on p "Give a chance for the students to solve the questions that were discussed durin…" at bounding box center [638, 404] width 256 height 66
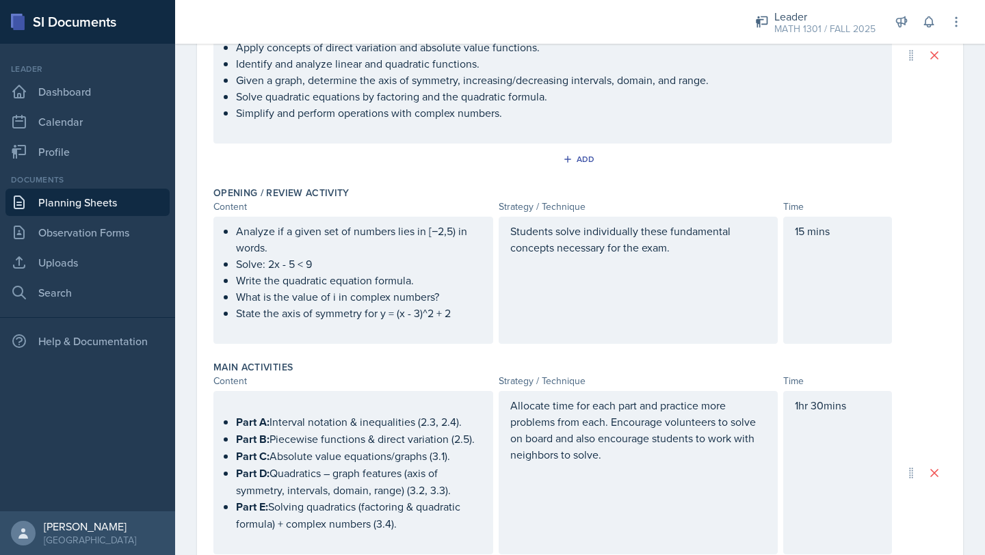
scroll to position [0, 0]
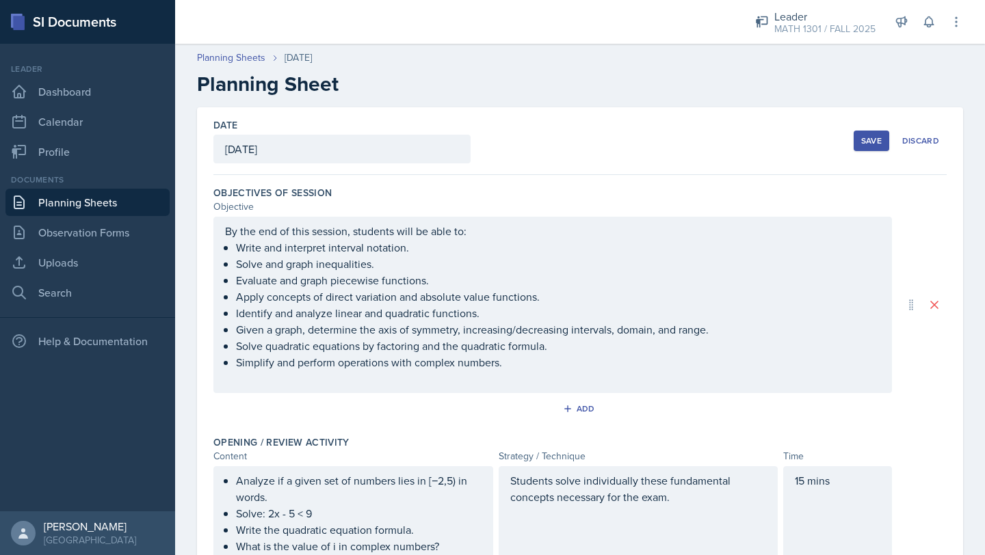
click at [882, 141] on div "Save" at bounding box center [871, 140] width 21 height 11
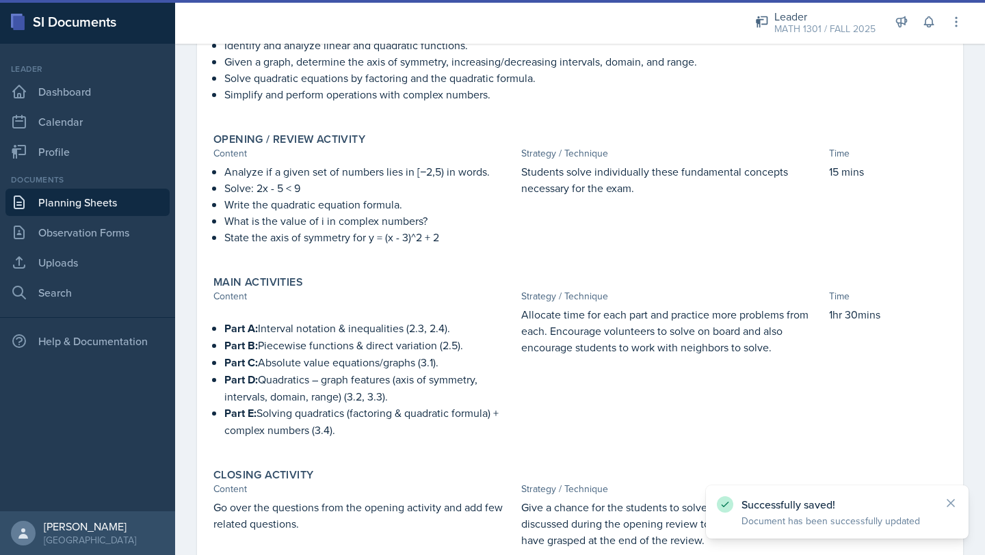
scroll to position [422, 0]
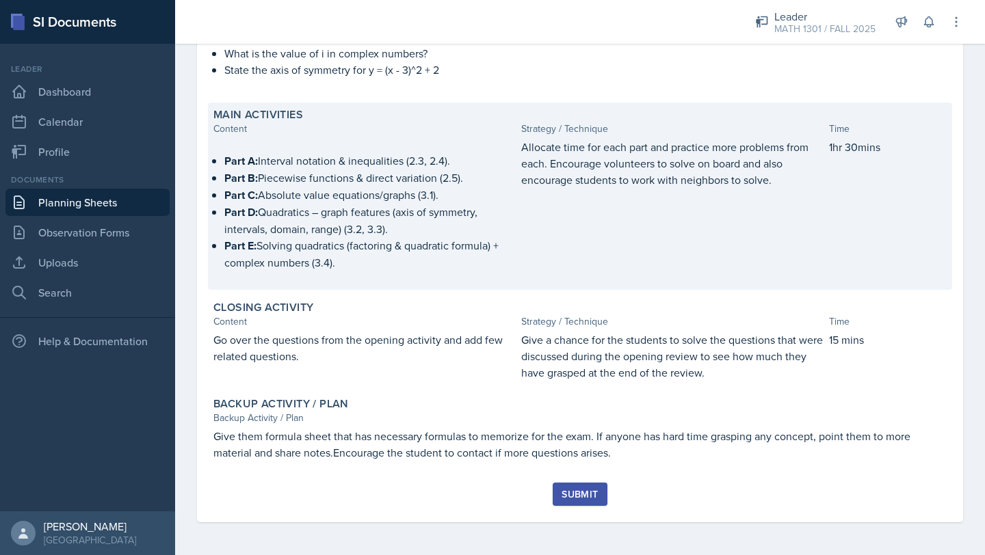
click at [619, 168] on p "Allocate time for each part and practice more problems from each. Encourage vol…" at bounding box center [672, 163] width 302 height 49
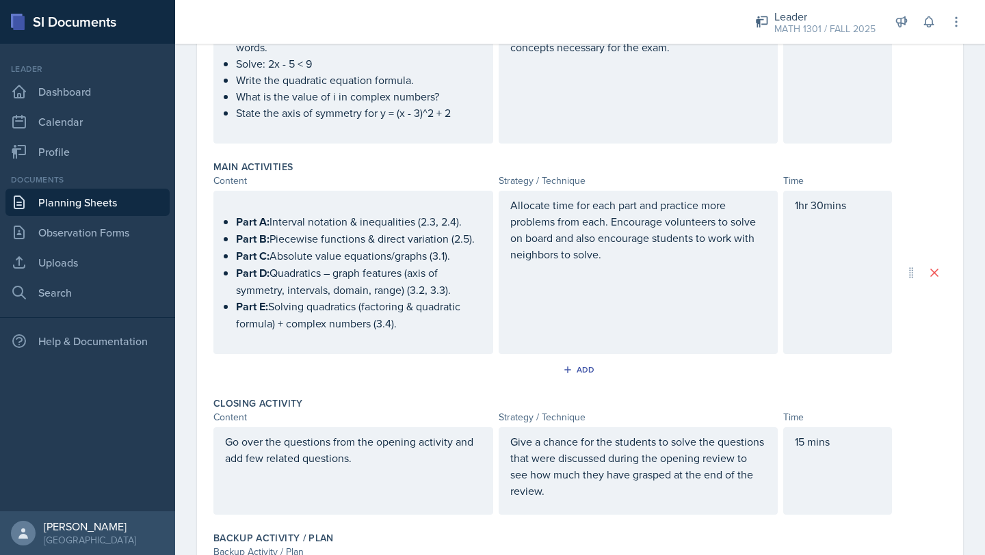
scroll to position [0, 0]
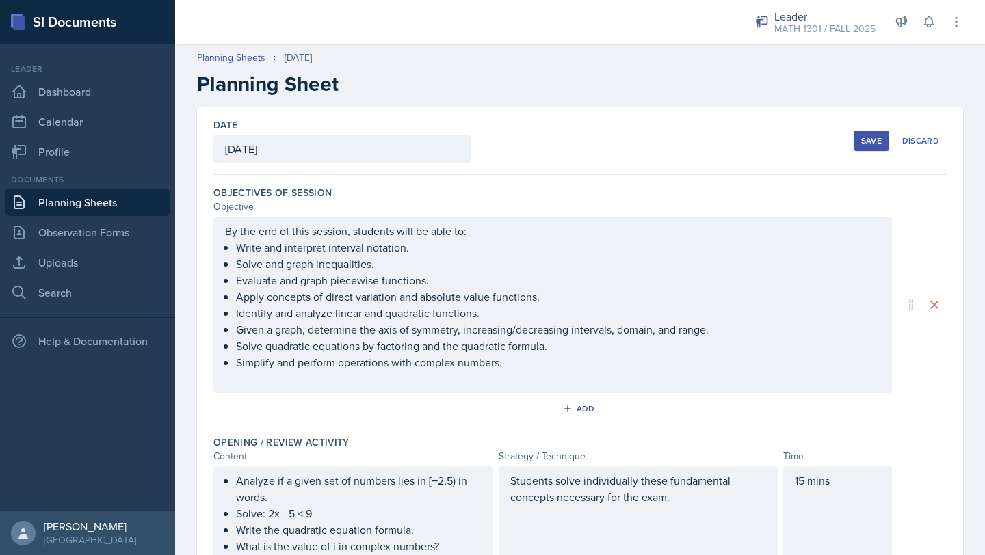
click at [869, 139] on div "Save" at bounding box center [871, 140] width 21 height 11
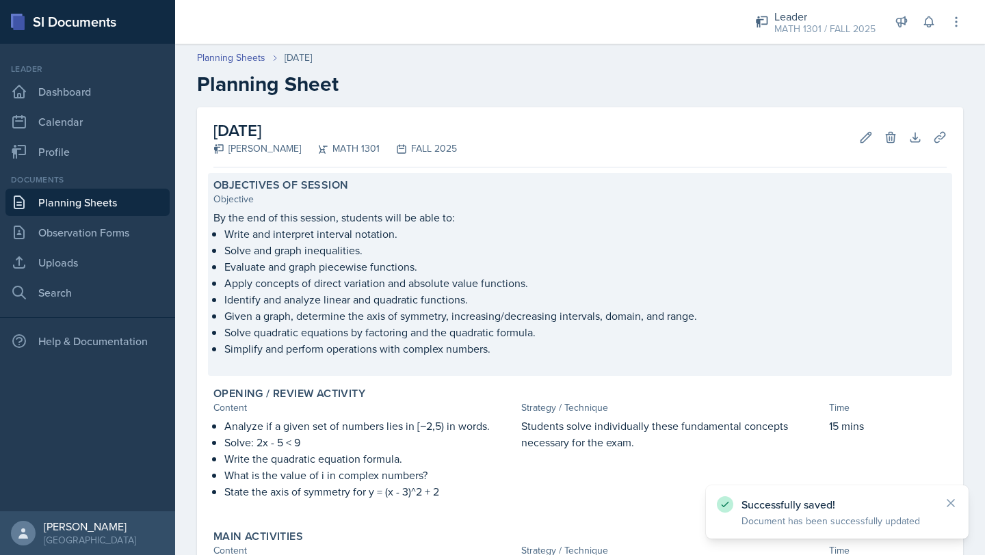
scroll to position [422, 0]
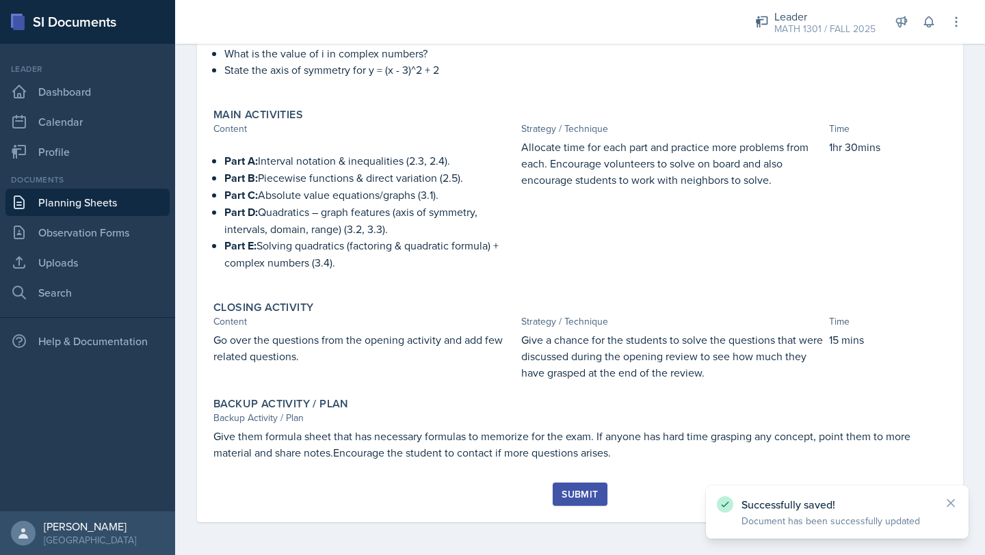
click at [574, 495] on div "Submit" at bounding box center [580, 494] width 36 height 11
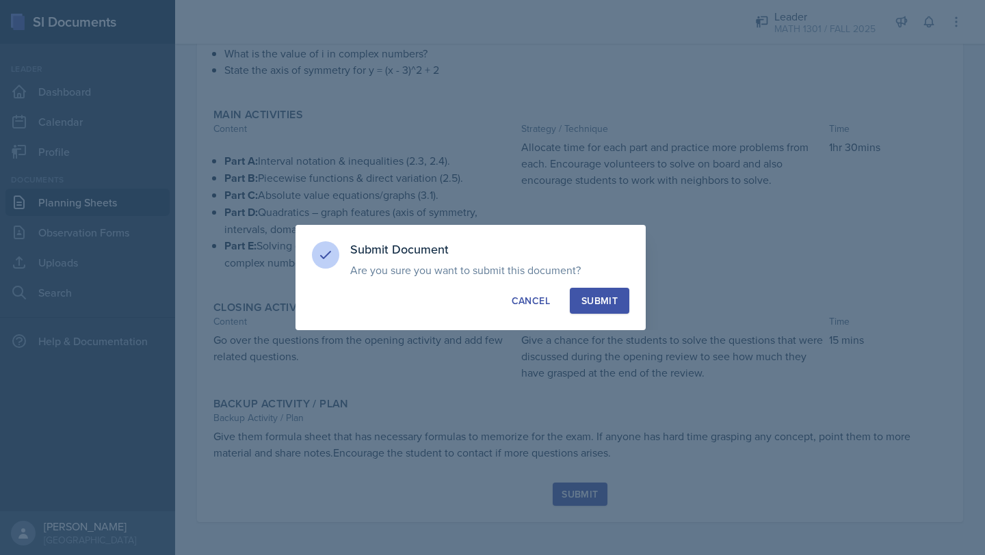
click at [589, 285] on div "Submit Document Are you sure you want to submit this document? This document wi…" at bounding box center [470, 277] width 350 height 105
click at [589, 291] on button "Submit" at bounding box center [600, 301] width 60 height 26
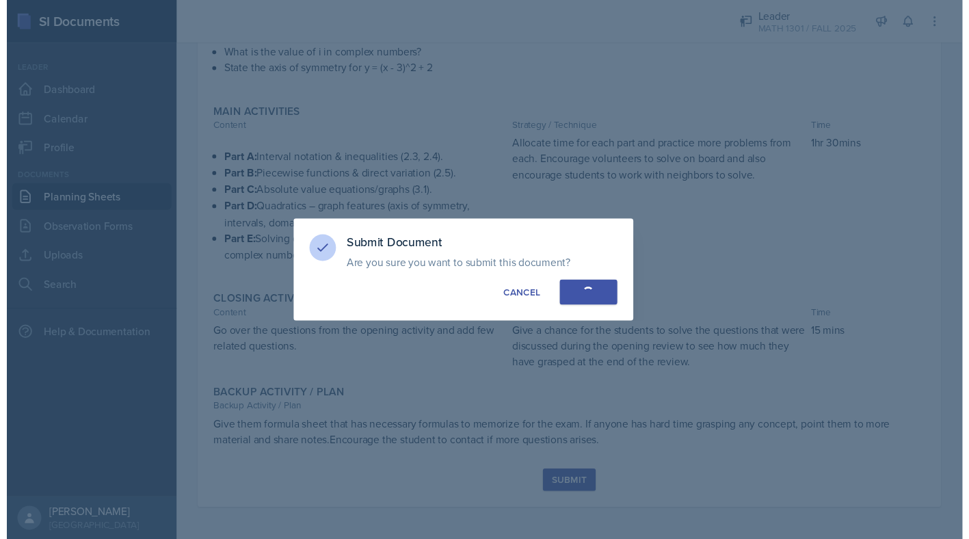
scroll to position [382, 0]
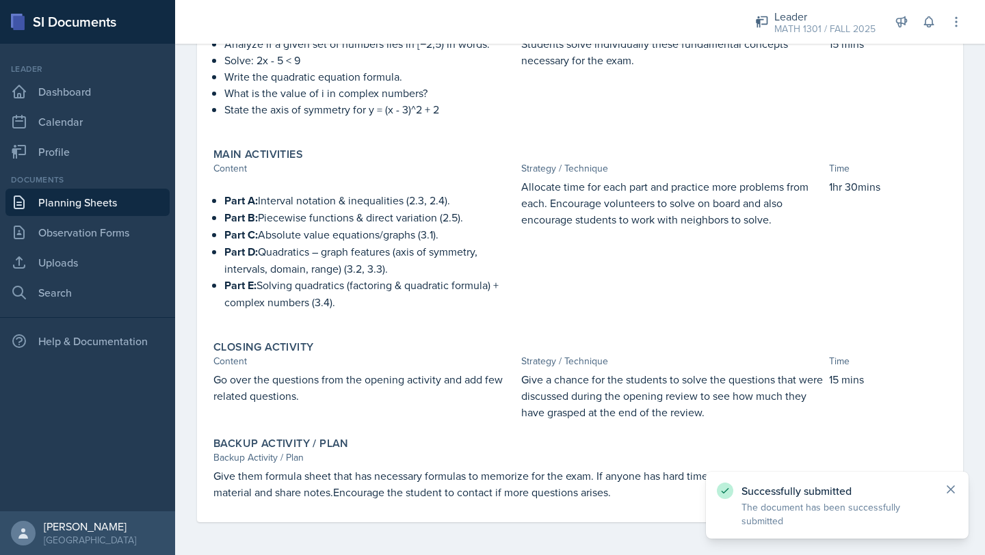
click at [954, 486] on icon at bounding box center [950, 489] width 7 height 7
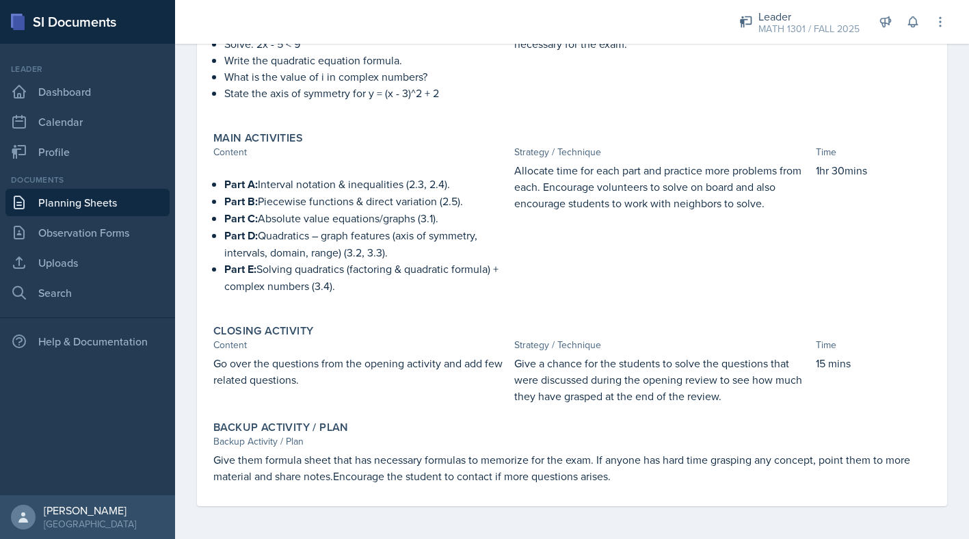
scroll to position [0, 0]
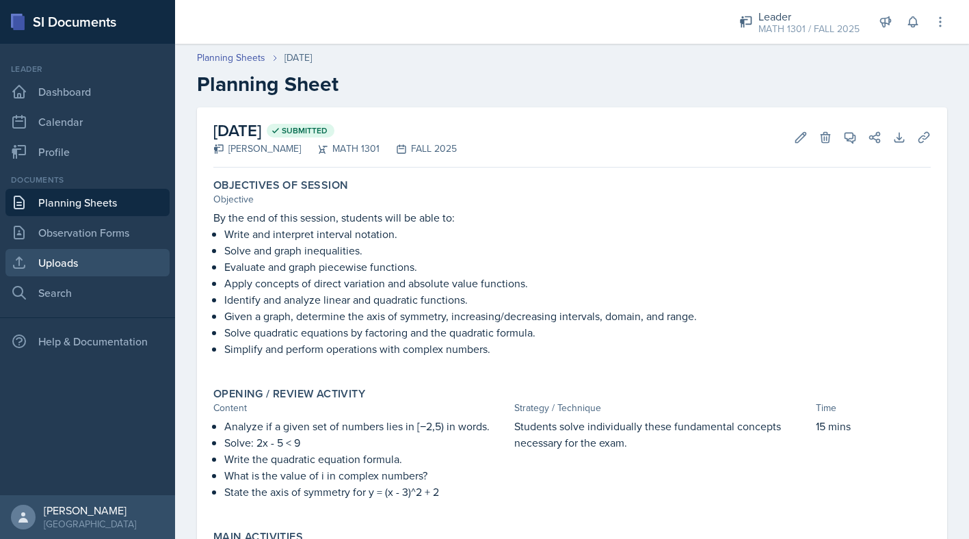
click at [60, 263] on link "Uploads" at bounding box center [87, 262] width 164 height 27
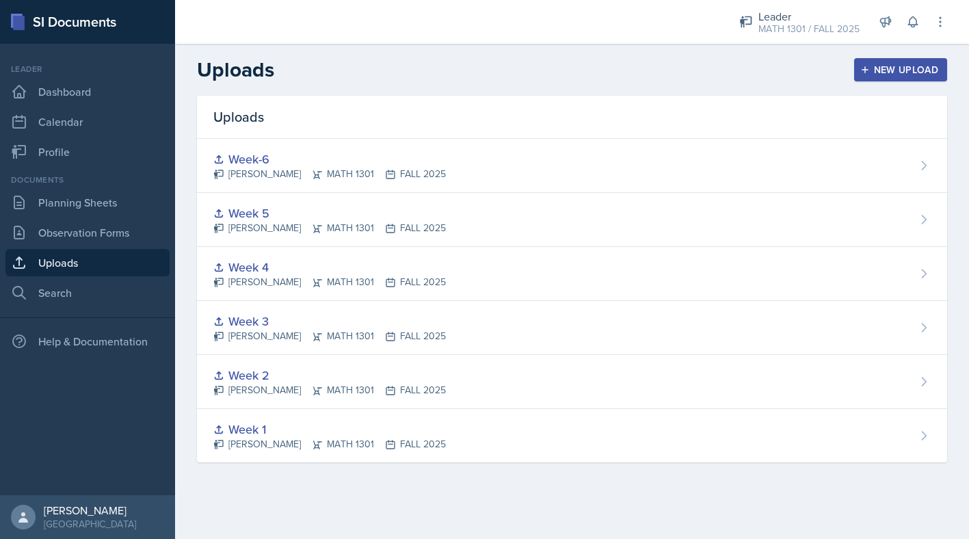
click at [883, 73] on div "New Upload" at bounding box center [901, 69] width 76 height 11
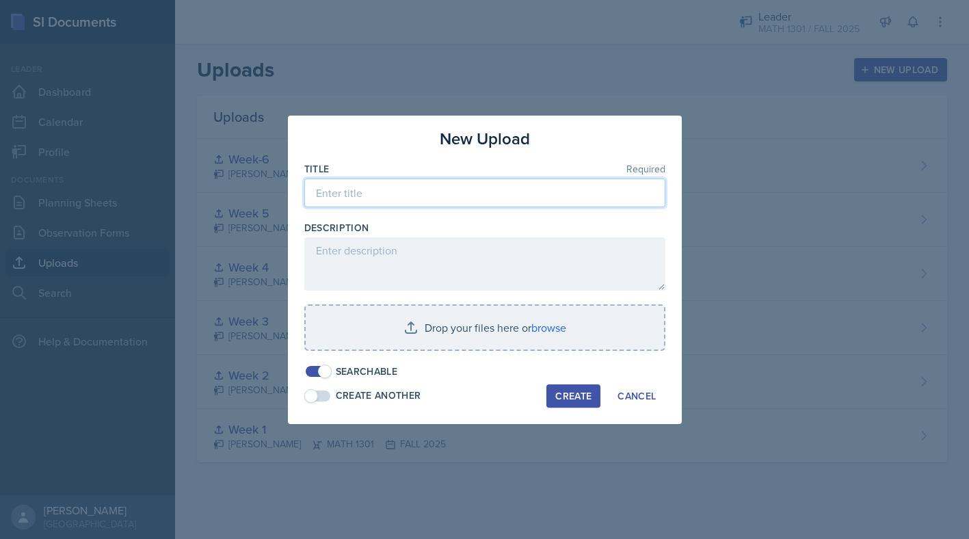
click at [390, 194] on input at bounding box center [484, 193] width 361 height 29
type input "Week 7"
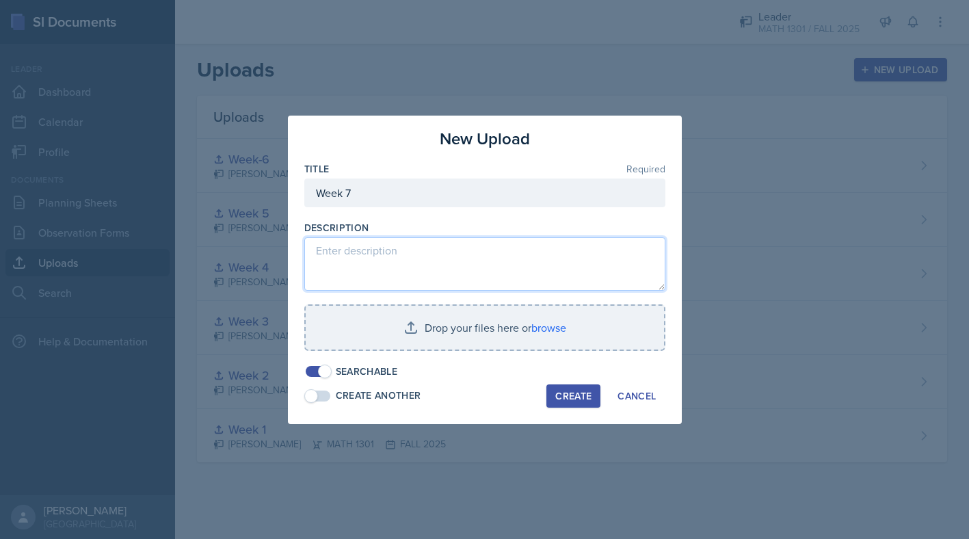
click at [377, 244] on textarea at bounding box center [484, 263] width 361 height 53
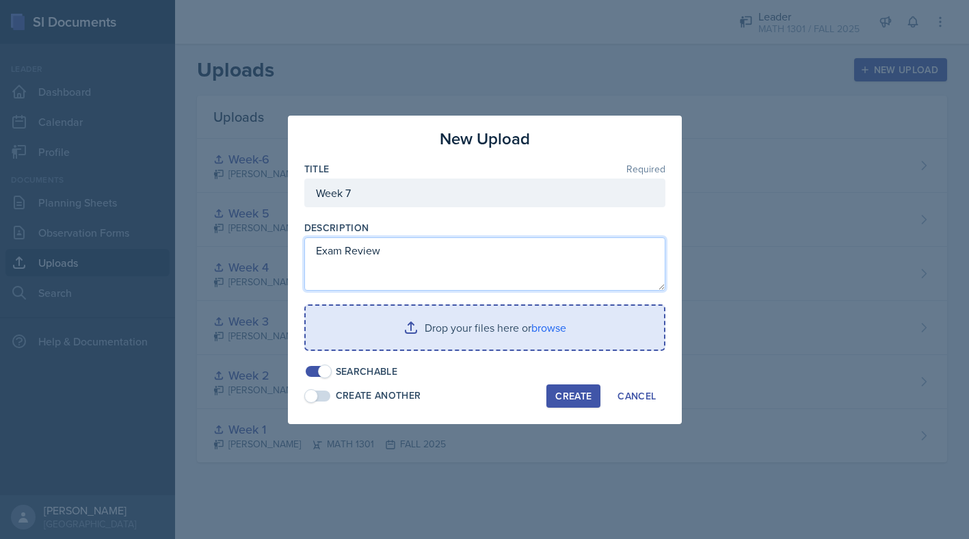
type textarea "Exam Review"
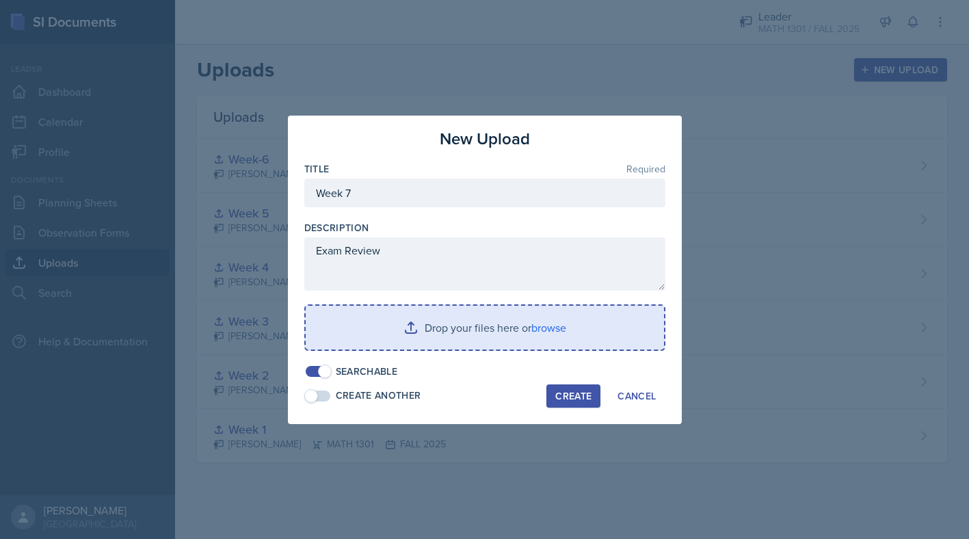
click at [533, 314] on input "file" at bounding box center [485, 328] width 358 height 44
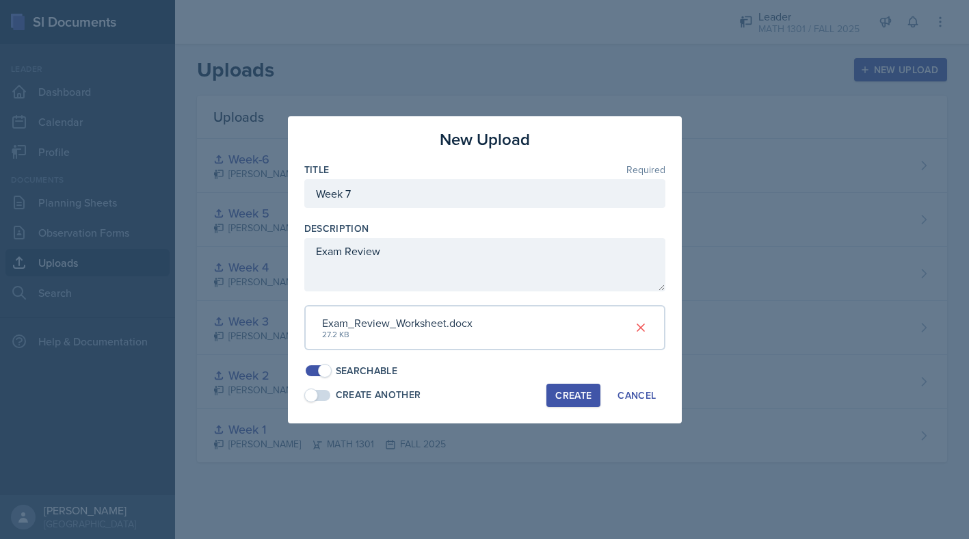
click at [579, 391] on div "Create" at bounding box center [573, 395] width 36 height 11
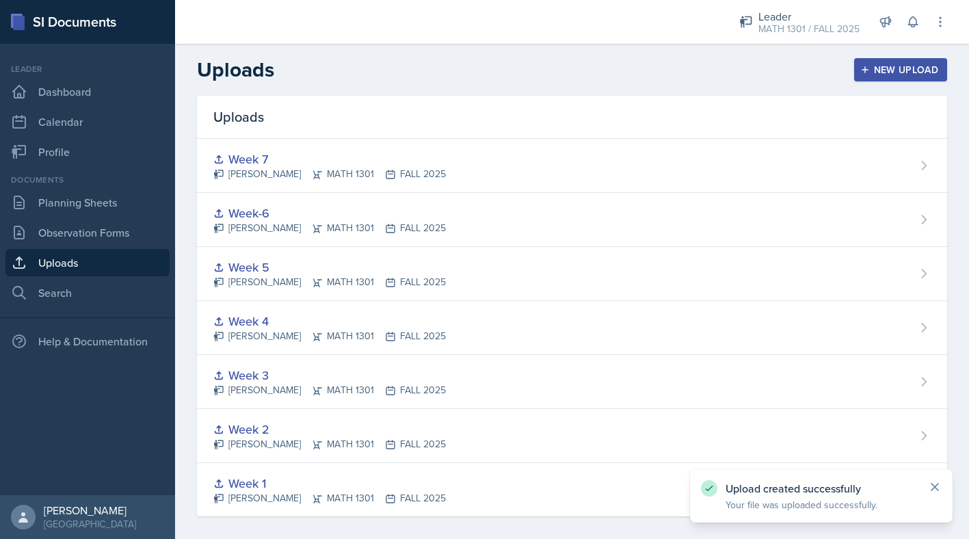
click at [938, 490] on icon at bounding box center [935, 487] width 14 height 14
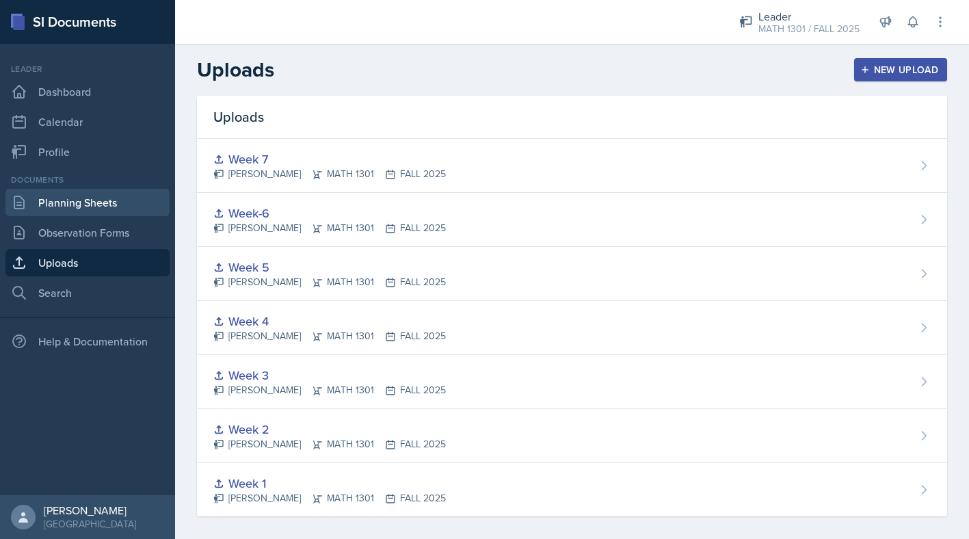
click at [62, 207] on link "Planning Sheets" at bounding box center [87, 202] width 164 height 27
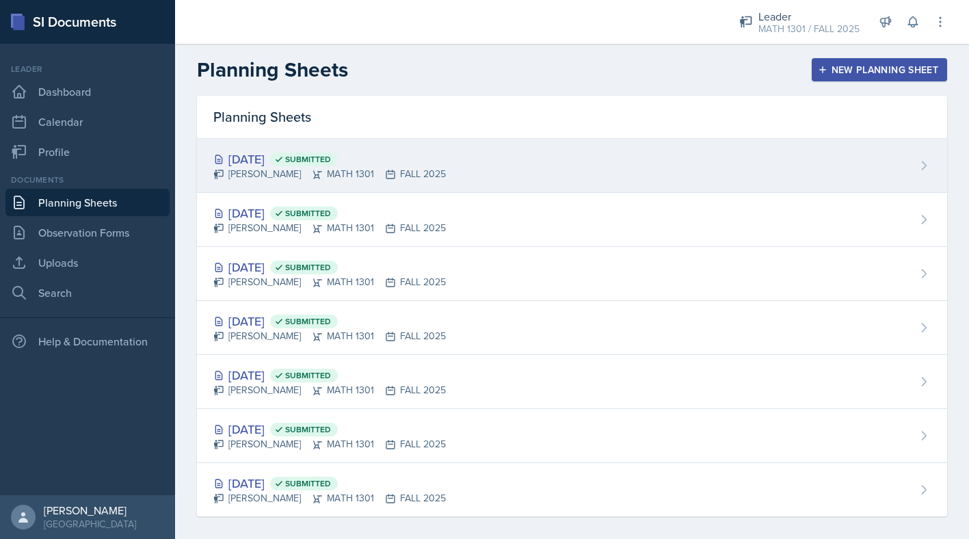
click at [243, 157] on div "[DATE] Submitted" at bounding box center [329, 159] width 233 height 18
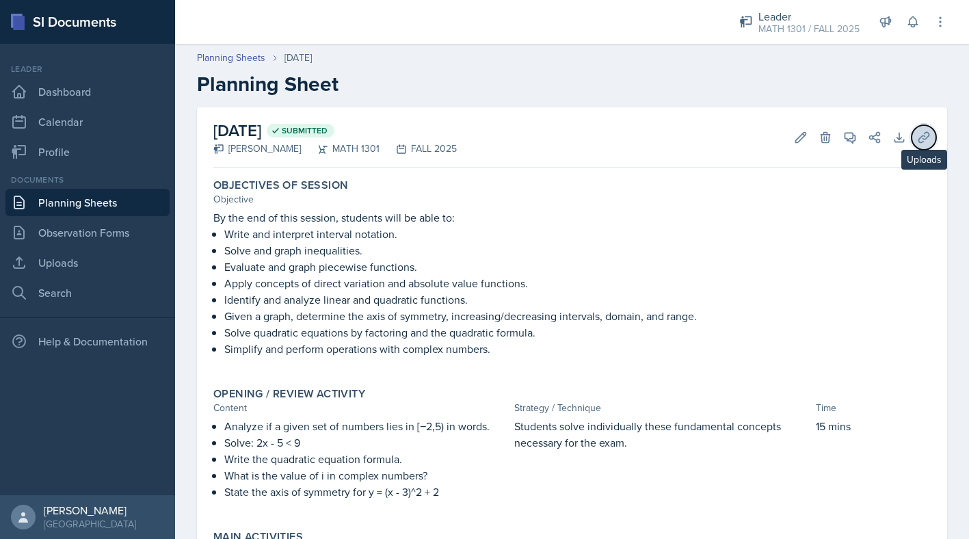
click at [923, 140] on icon at bounding box center [924, 137] width 10 height 10
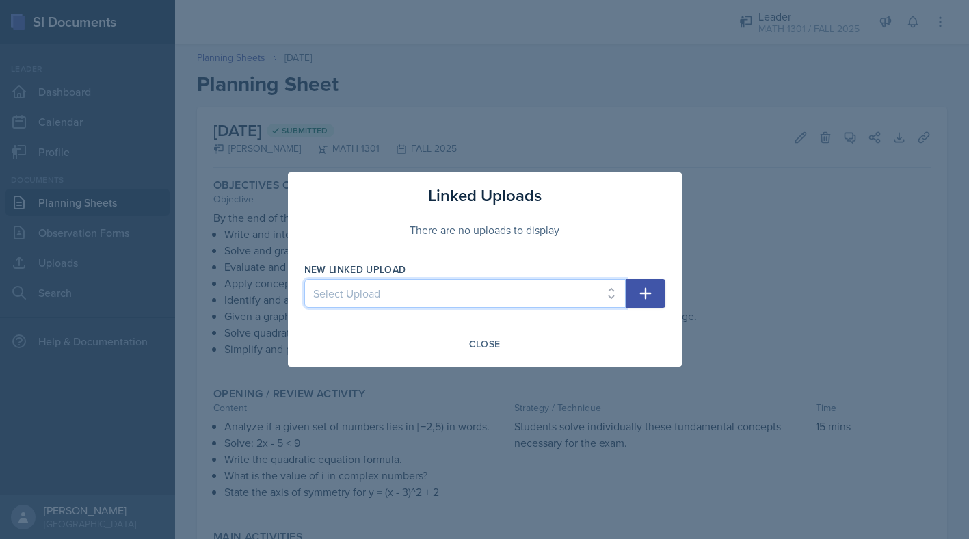
click at [438, 282] on select "Select Upload Week 1 Week 2 Week 3 Week 4 Week 5 Week-6 Week 7" at bounding box center [464, 293] width 321 height 29
select select "c6db45b7-3877-49fc-9f2f-23df7fd155f8"
click at [304, 279] on select "Select Upload Week 1 Week 2 Week 3 Week 4 Week 5 Week-6 Week 7" at bounding box center [464, 293] width 321 height 29
click at [647, 289] on icon "button" at bounding box center [645, 293] width 16 height 16
select select
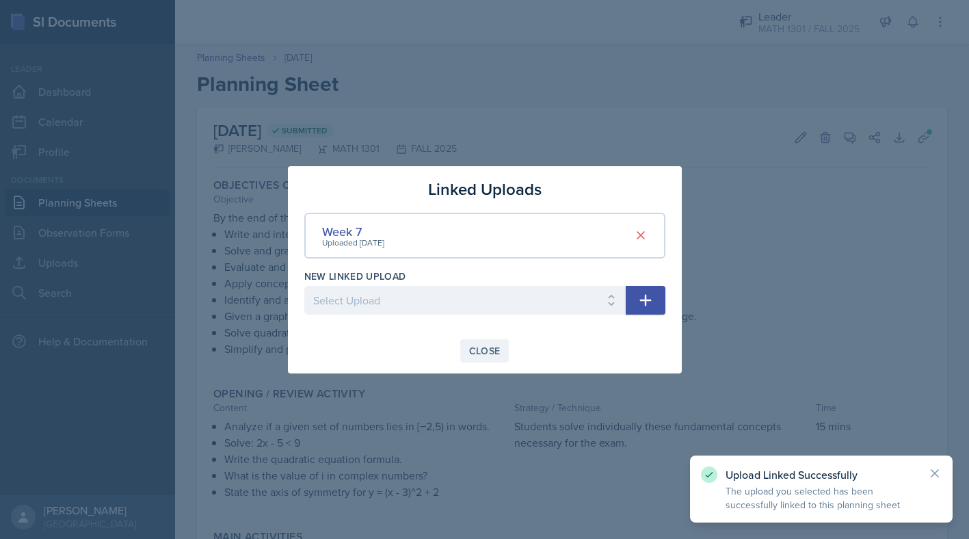
click at [497, 354] on div "Close" at bounding box center [484, 350] width 31 height 11
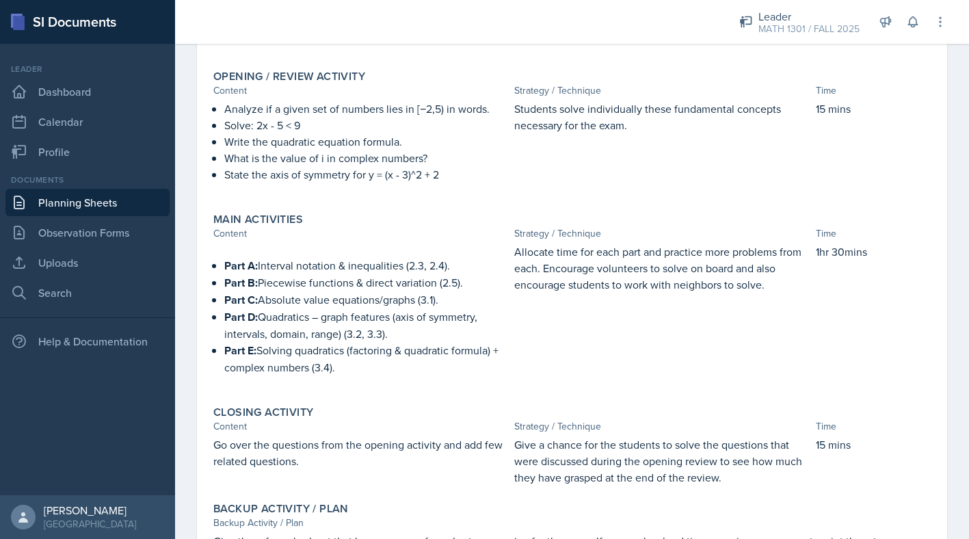
scroll to position [399, 0]
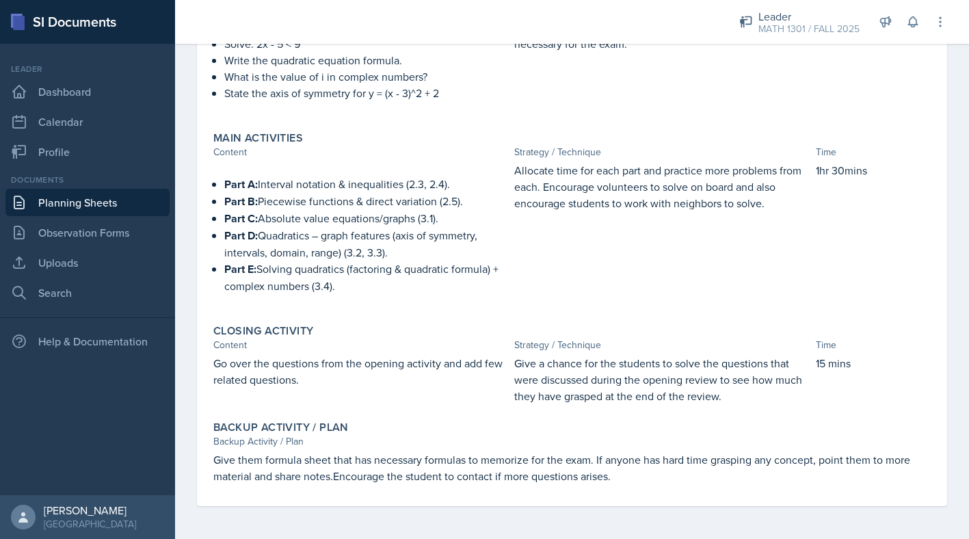
click at [300, 380] on p "Go over the questions from the opening activity and add few related questions." at bounding box center [360, 371] width 295 height 33
click at [312, 381] on p "Go over the questions from the opening activity and add few related questions." at bounding box center [360, 371] width 295 height 33
click at [310, 362] on p "Go over the questions from the opening activity and add few related questions." at bounding box center [360, 371] width 295 height 33
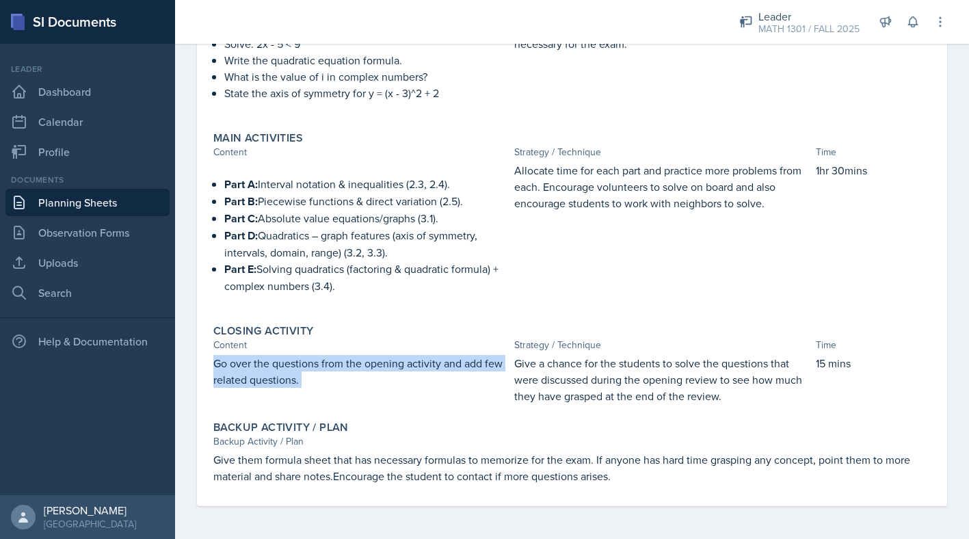
click at [310, 362] on p "Go over the questions from the opening activity and add few related questions." at bounding box center [360, 371] width 295 height 33
click at [319, 380] on p "Go over the questions from the opening activity and add few related questions." at bounding box center [360, 371] width 295 height 33
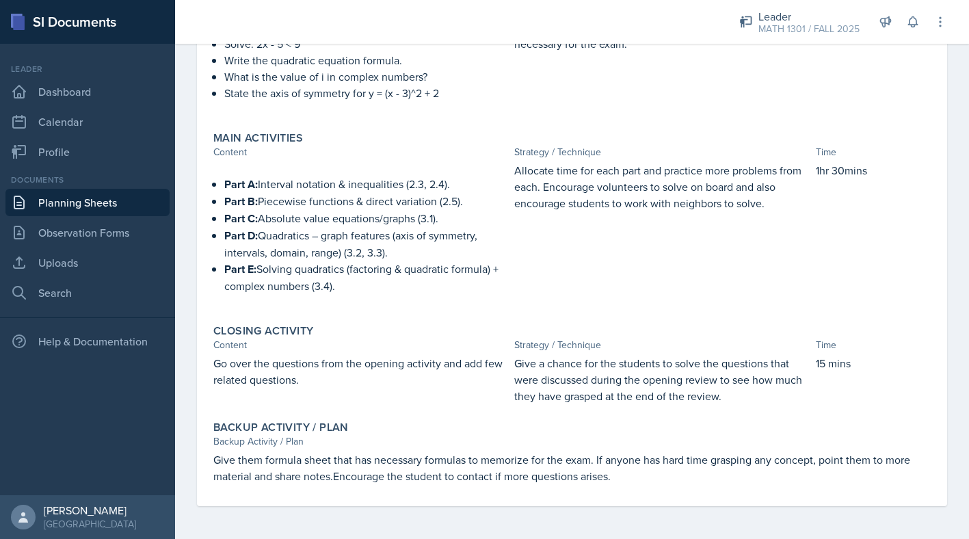
scroll to position [0, 0]
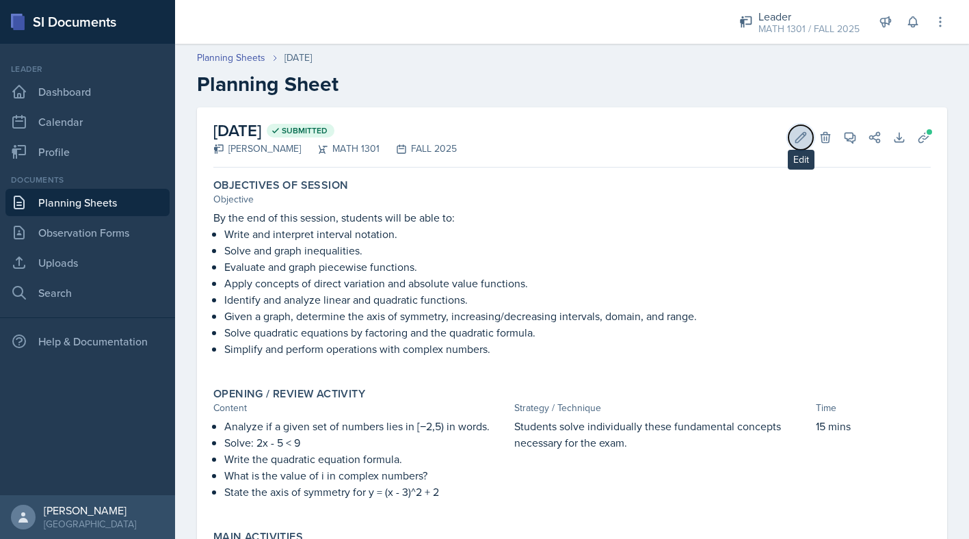
click at [806, 133] on icon at bounding box center [801, 137] width 10 height 10
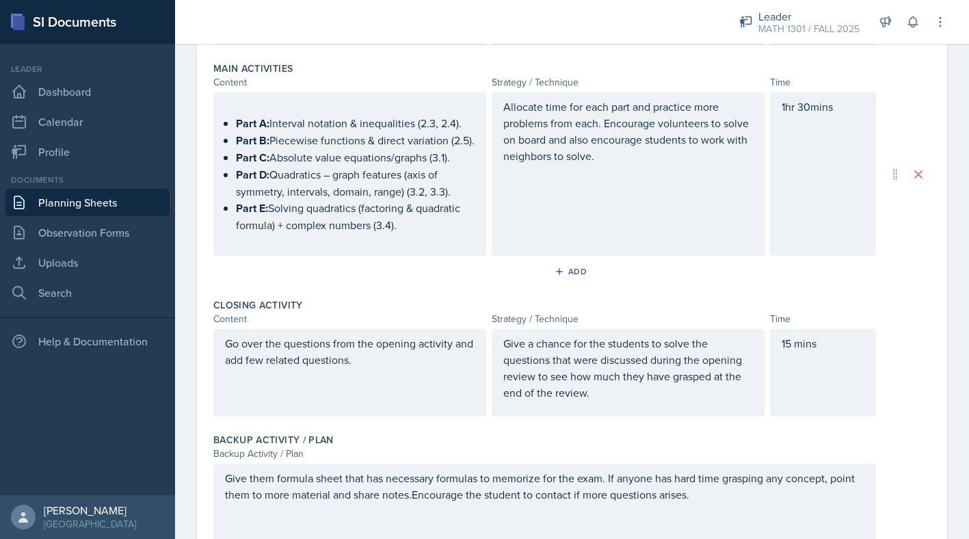
scroll to position [632, 0]
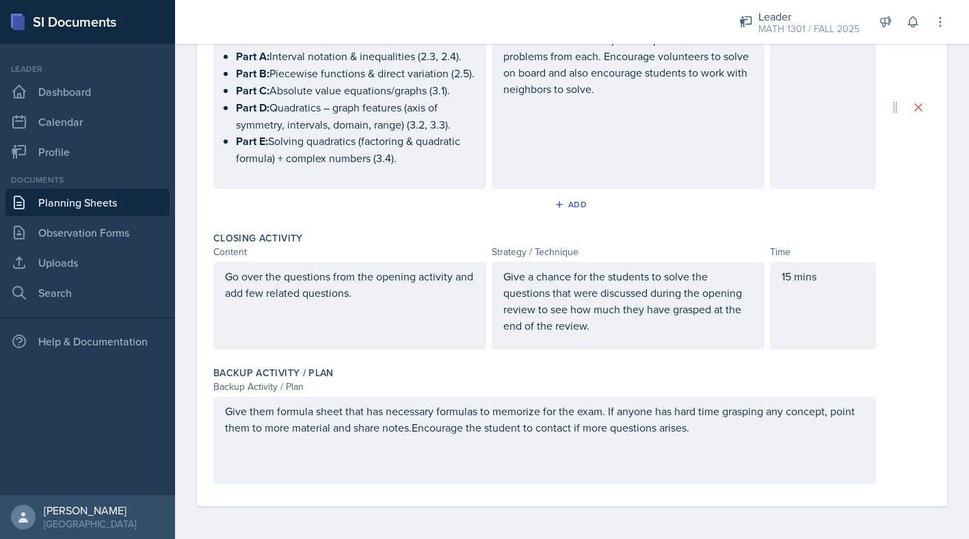
click at [367, 293] on p "Go over the questions from the opening activity and add few related questions." at bounding box center [350, 284] width 250 height 33
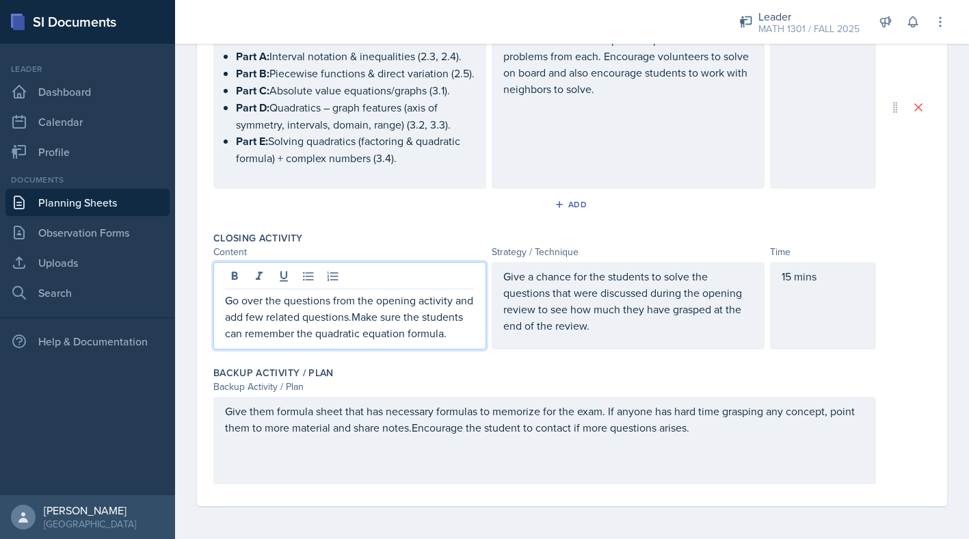
scroll to position [0, 0]
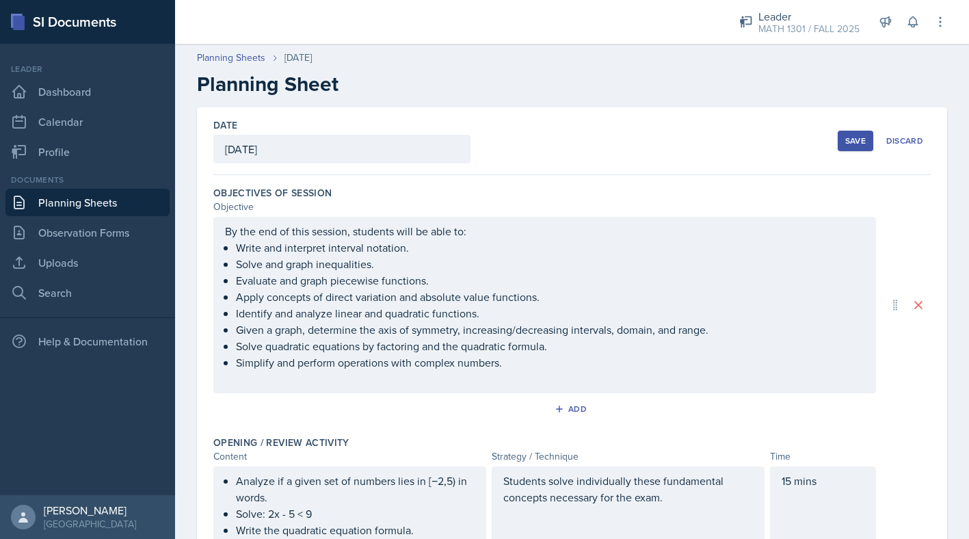
click at [862, 153] on div "Save Discard" at bounding box center [884, 140] width 93 height 31
click at [845, 131] on button "Save" at bounding box center [856, 141] width 36 height 21
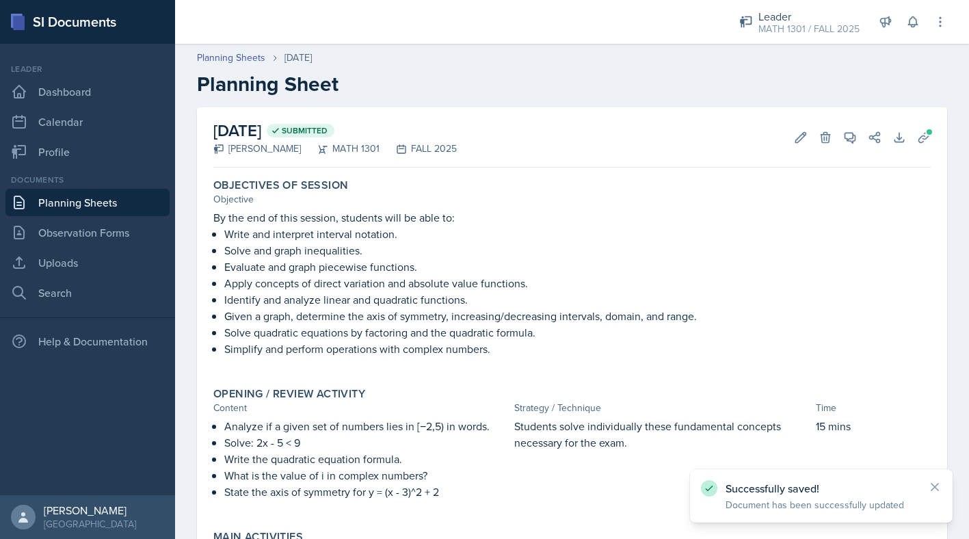
scroll to position [399, 0]
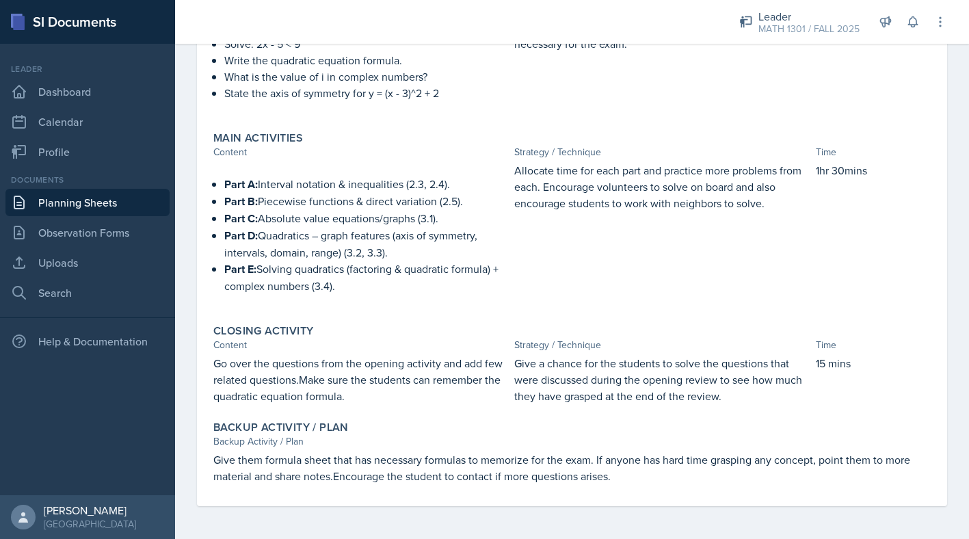
click at [75, 209] on link "Planning Sheets" at bounding box center [87, 202] width 164 height 27
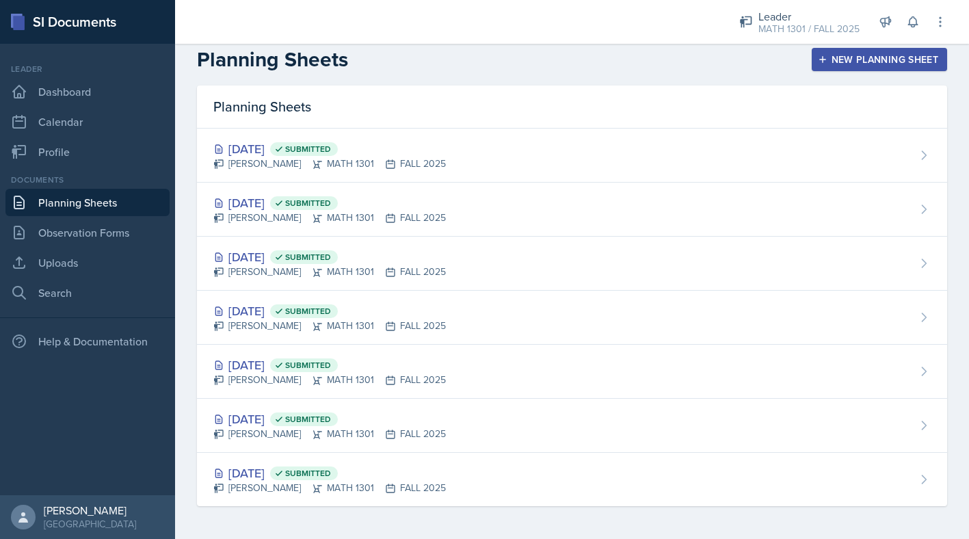
scroll to position [10, 0]
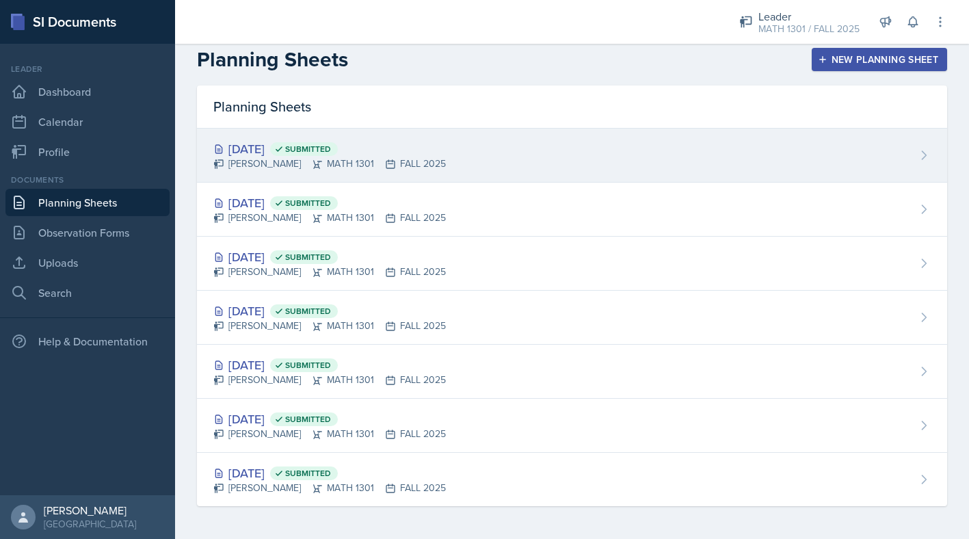
click at [258, 157] on div "[PERSON_NAME] MATH 1301 FALL 2025" at bounding box center [329, 164] width 233 height 14
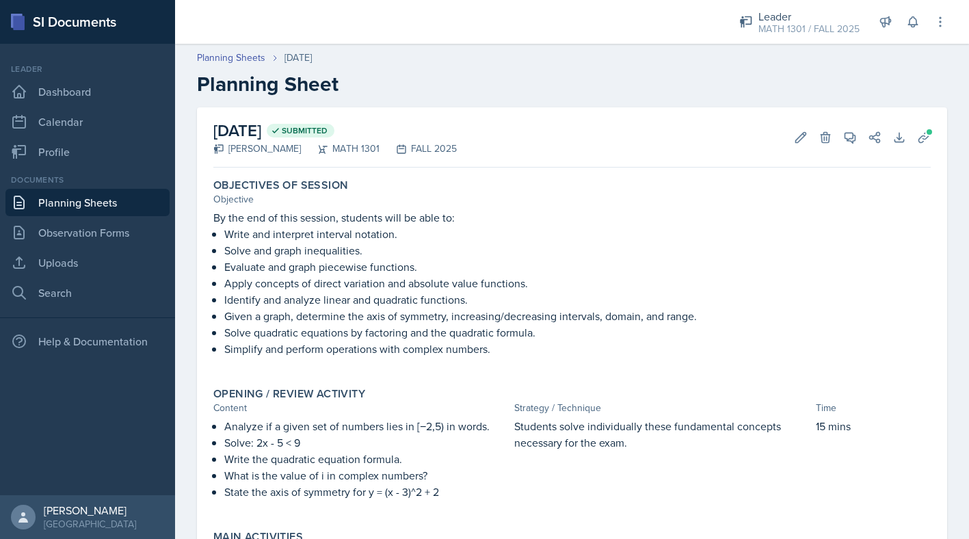
click at [83, 207] on link "Planning Sheets" at bounding box center [87, 202] width 164 height 27
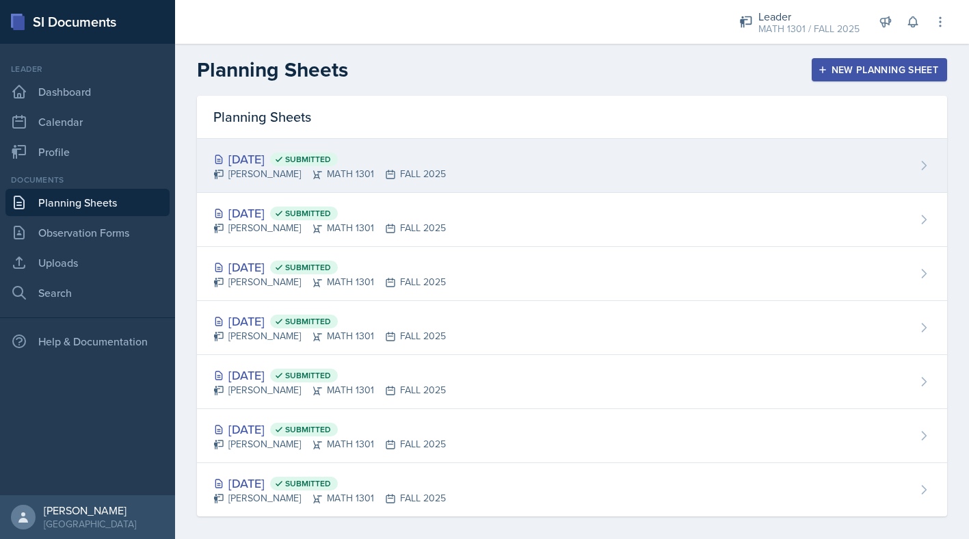
click at [236, 155] on div "[DATE] Submitted" at bounding box center [329, 159] width 233 height 18
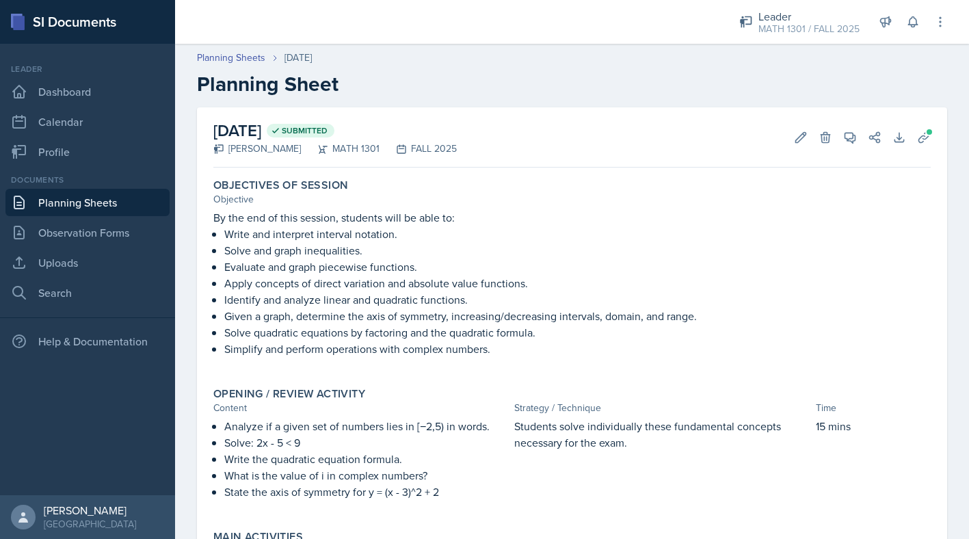
click at [30, 213] on link "Planning Sheets" at bounding box center [87, 202] width 164 height 27
